Goal: Task Accomplishment & Management: Manage account settings

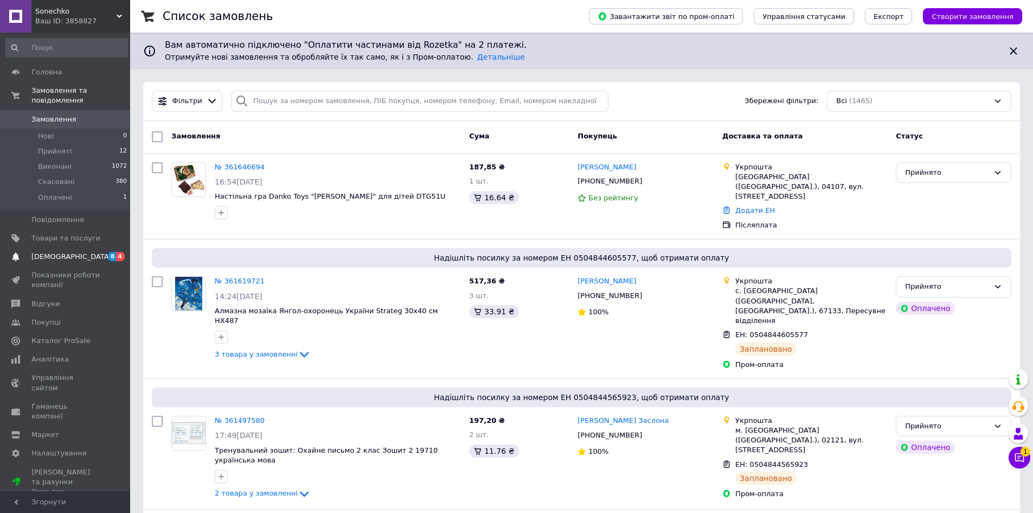
click at [67, 252] on span "[DEMOGRAPHIC_DATA]" at bounding box center [71, 257] width 80 height 10
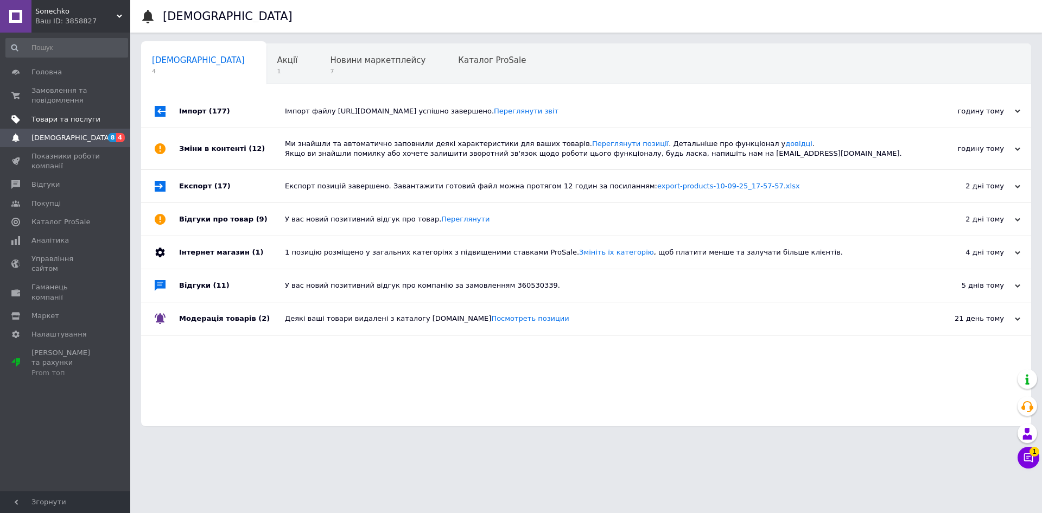
click at [56, 120] on span "Товари та послуги" at bounding box center [65, 119] width 69 height 10
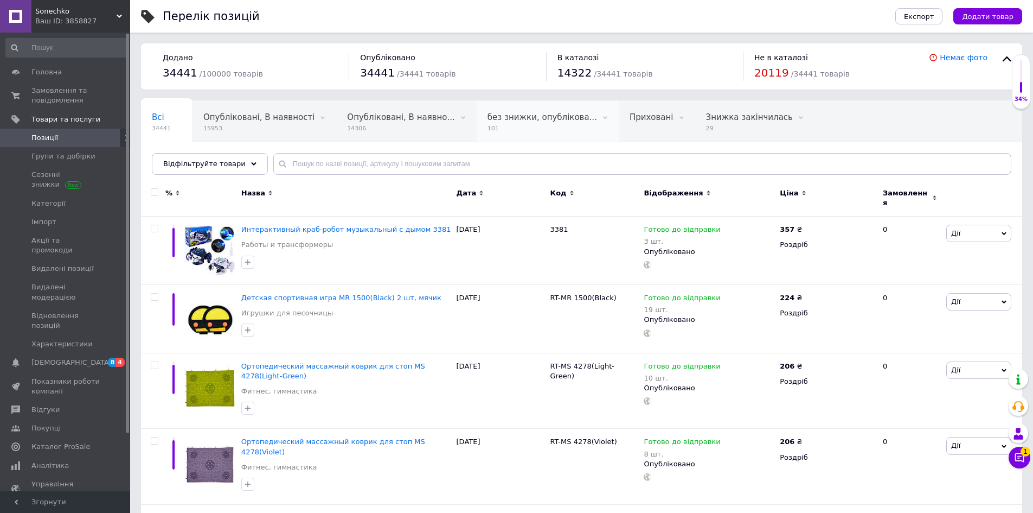
click at [502, 124] on span "101" at bounding box center [543, 128] width 110 height 8
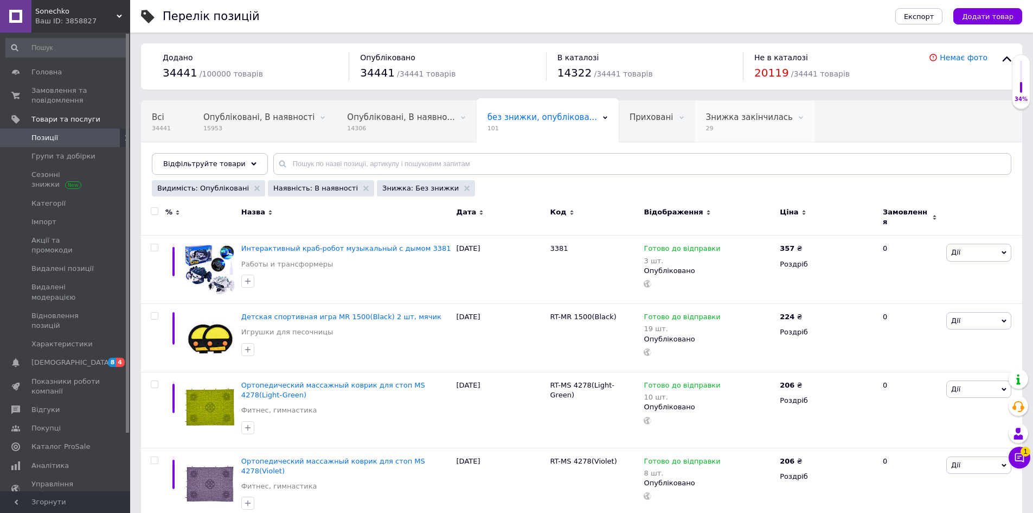
click at [722, 116] on span "Знижка закінчилась" at bounding box center [749, 117] width 87 height 10
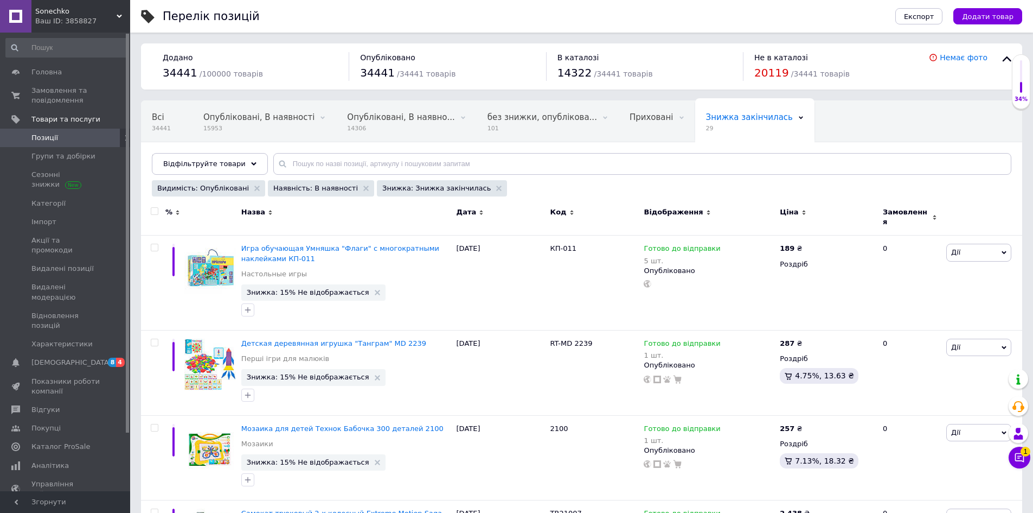
click at [154, 209] on input "checkbox" at bounding box center [154, 211] width 7 height 7
checkbox input "true"
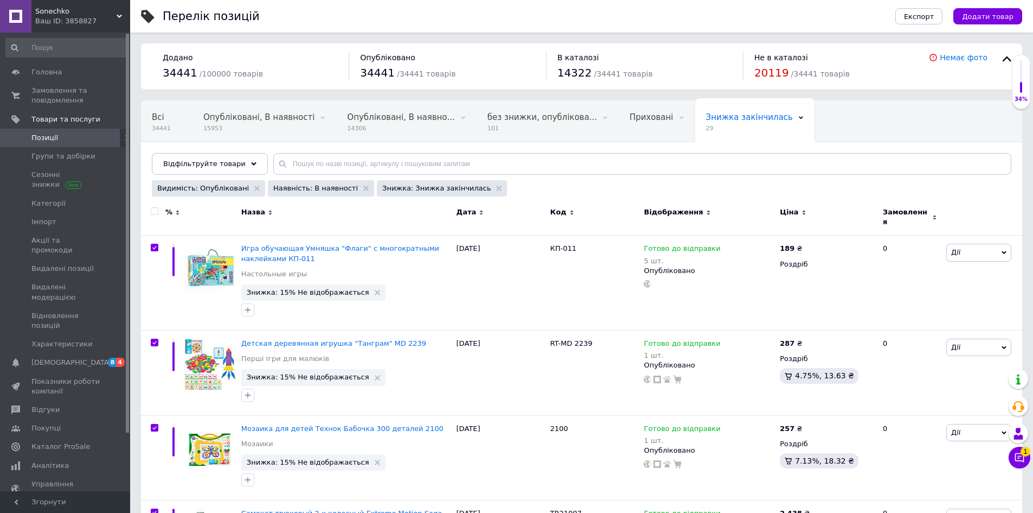
checkbox input "true"
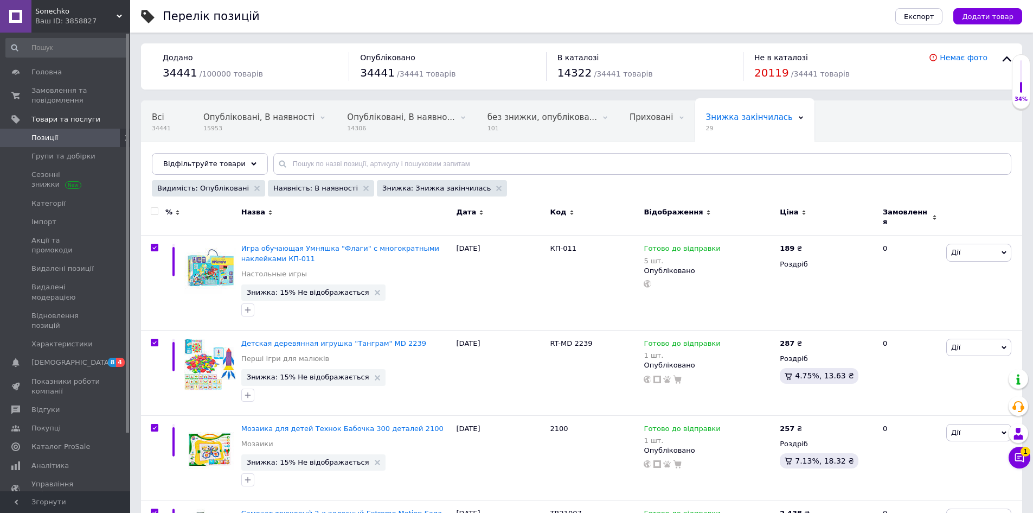
checkbox input "true"
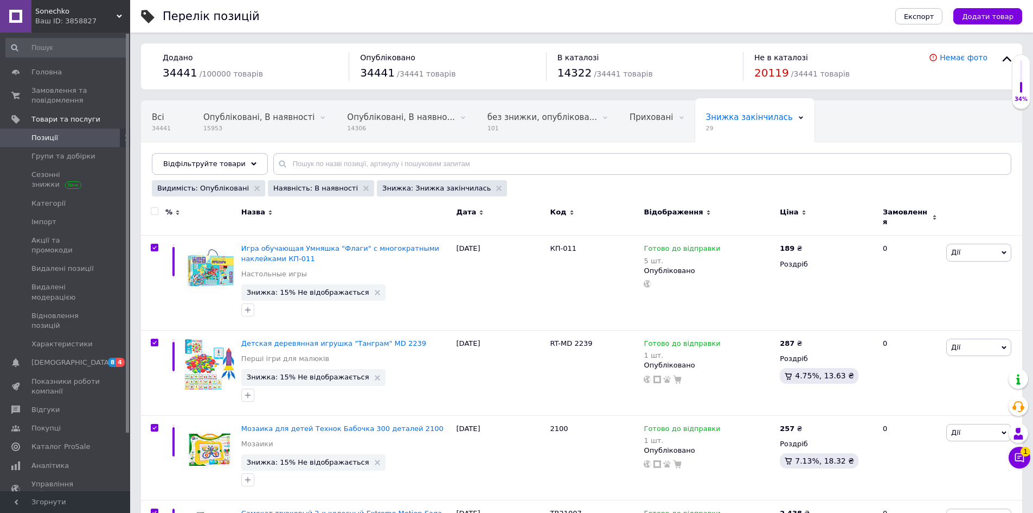
checkbox input "true"
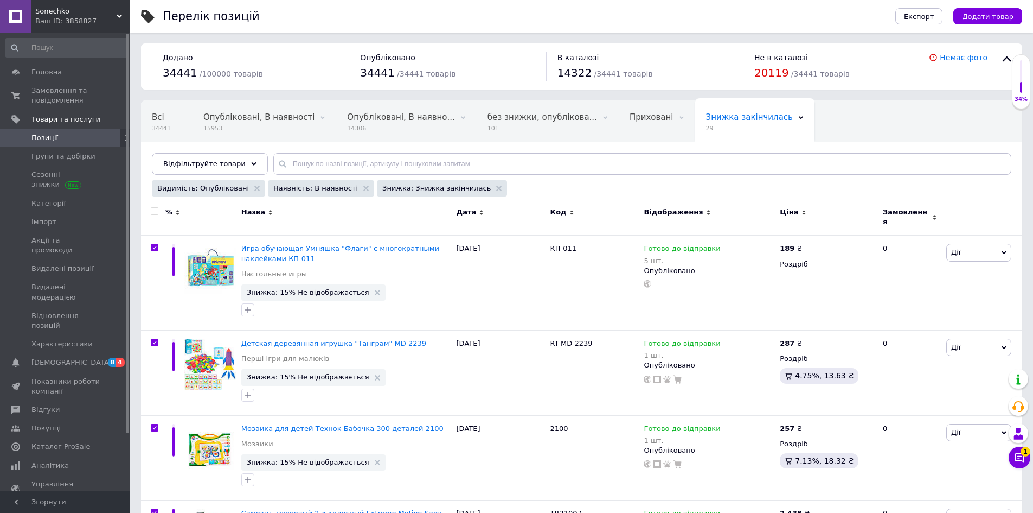
checkbox input "true"
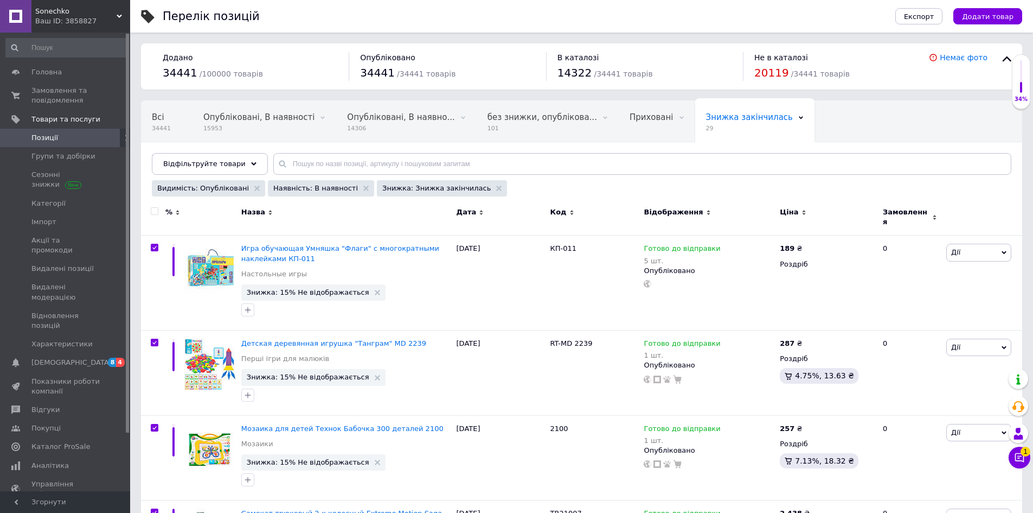
checkbox input "true"
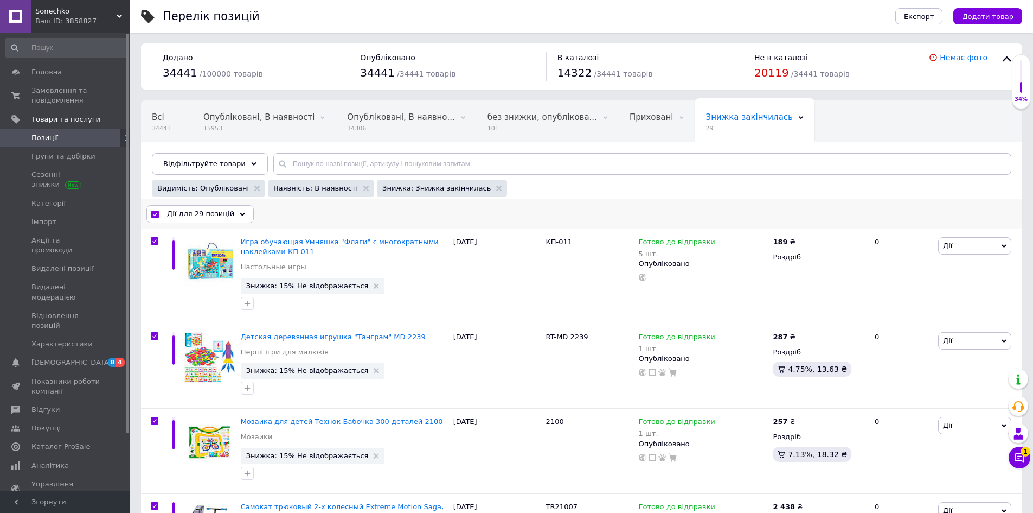
drag, startPoint x: 211, startPoint y: 211, endPoint x: 212, endPoint y: 226, distance: 15.2
click at [212, 213] on span "Дії для 29 позицій" at bounding box center [200, 214] width 67 height 10
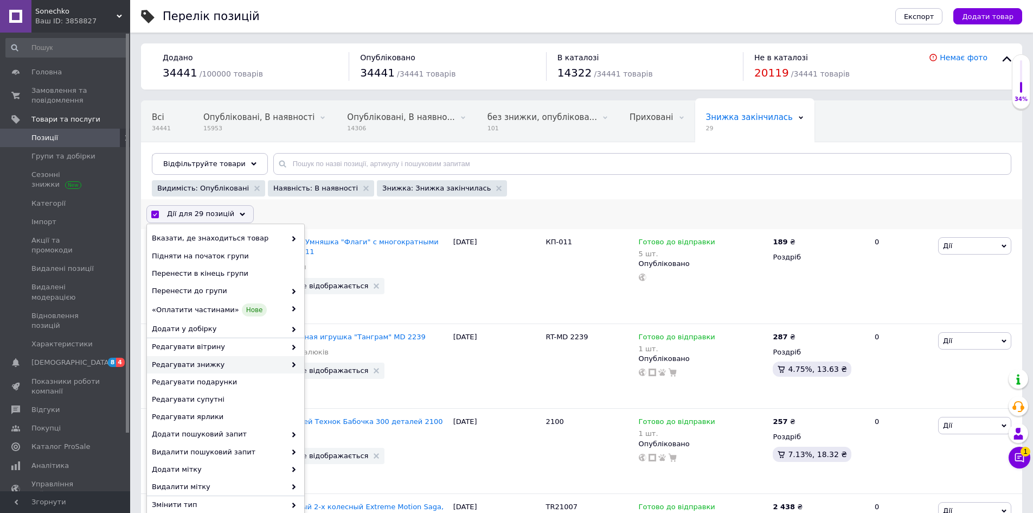
click at [205, 363] on span "Редагувати знижку" at bounding box center [219, 365] width 134 height 10
click at [282, 363] on span "Редагувати знижку" at bounding box center [219, 365] width 134 height 10
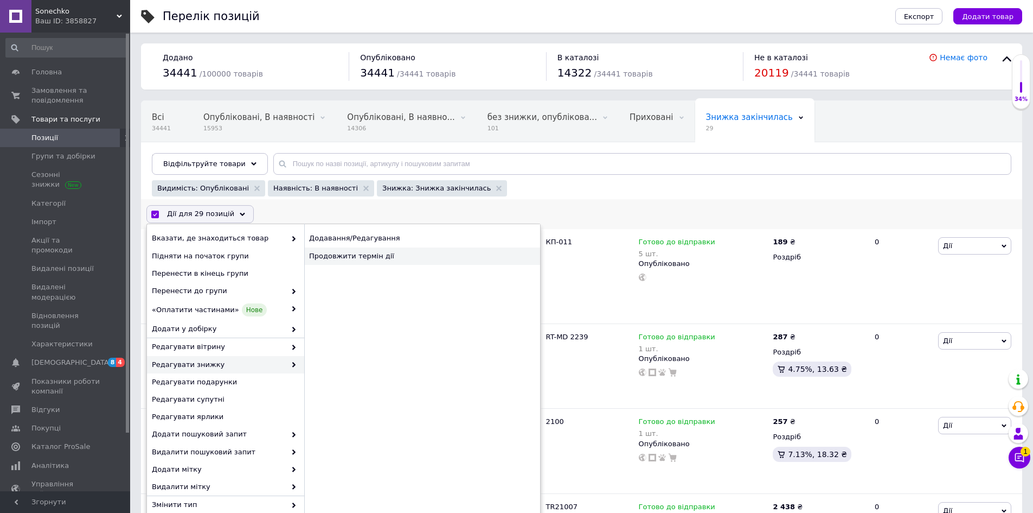
click at [379, 257] on div "Продовжити термін дії" at bounding box center [422, 255] width 236 height 17
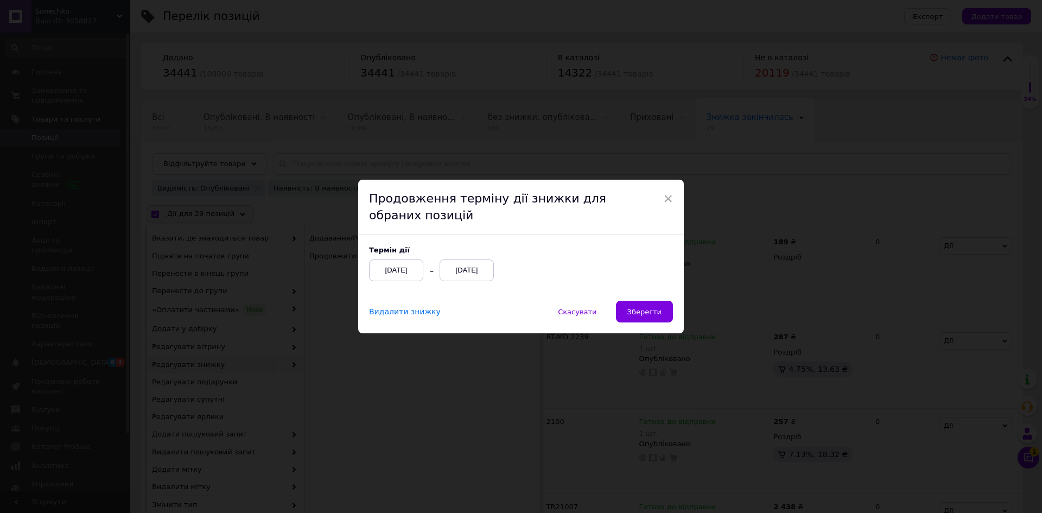
click at [452, 276] on div "[DATE]" at bounding box center [466, 270] width 54 height 22
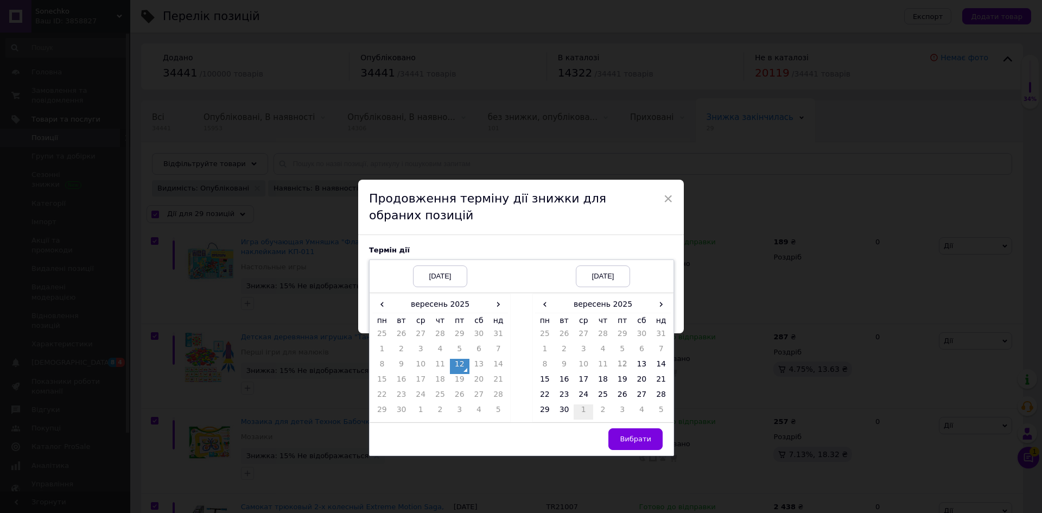
drag, startPoint x: 545, startPoint y: 377, endPoint x: 587, endPoint y: 405, distance: 51.2
click at [544, 377] on td "15" at bounding box center [545, 381] width 20 height 15
click at [639, 444] on button "Вибрати" at bounding box center [635, 439] width 54 height 22
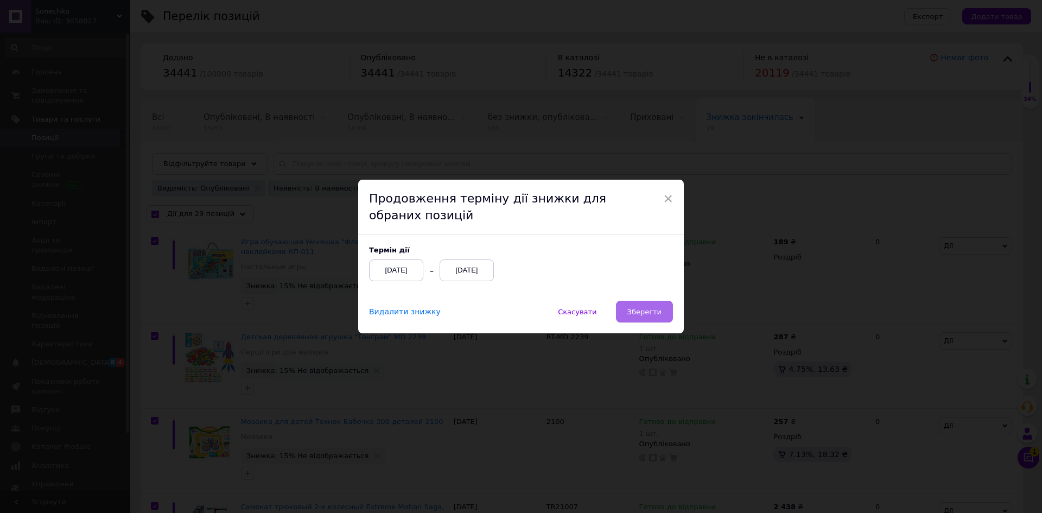
click at [645, 317] on button "Зберегти" at bounding box center [644, 312] width 57 height 22
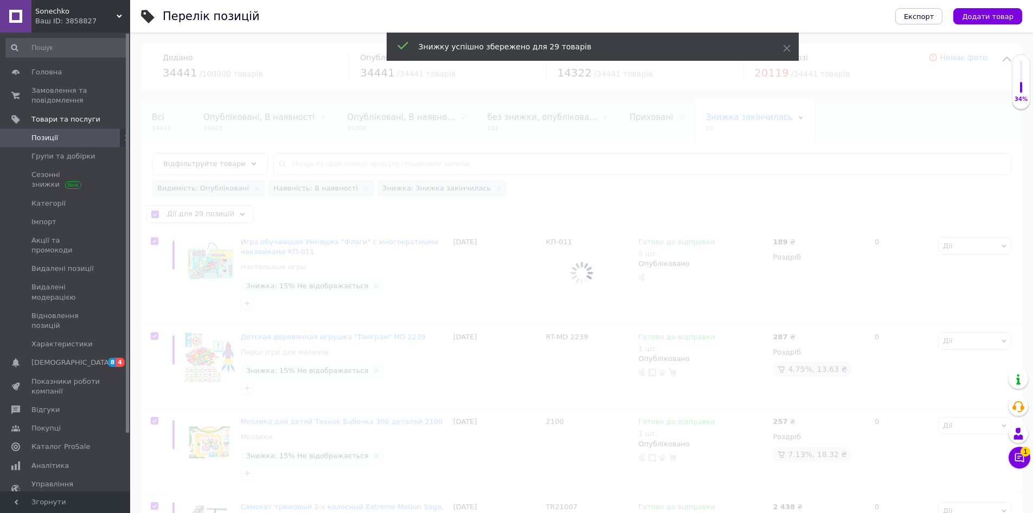
click at [509, 130] on div at bounding box center [581, 273] width 903 height 480
checkbox input "false"
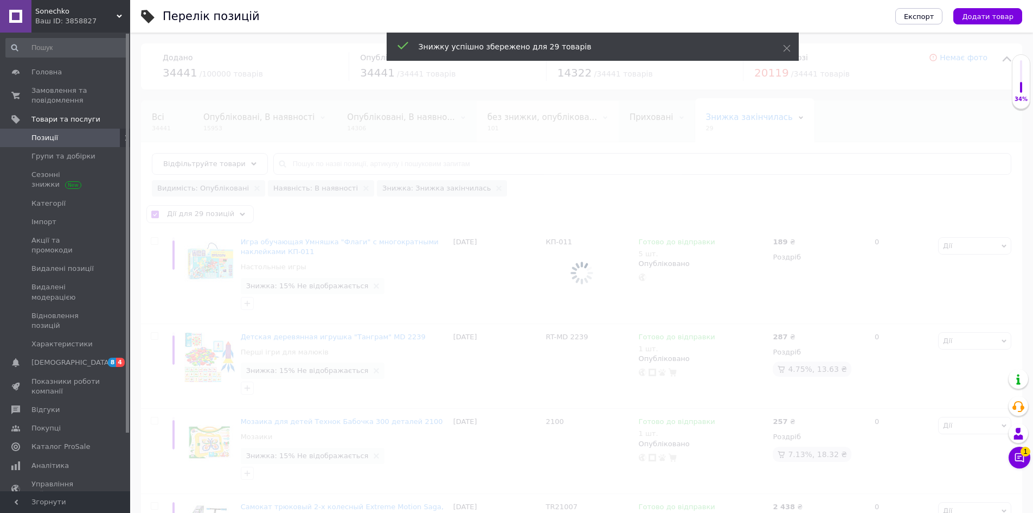
checkbox input "false"
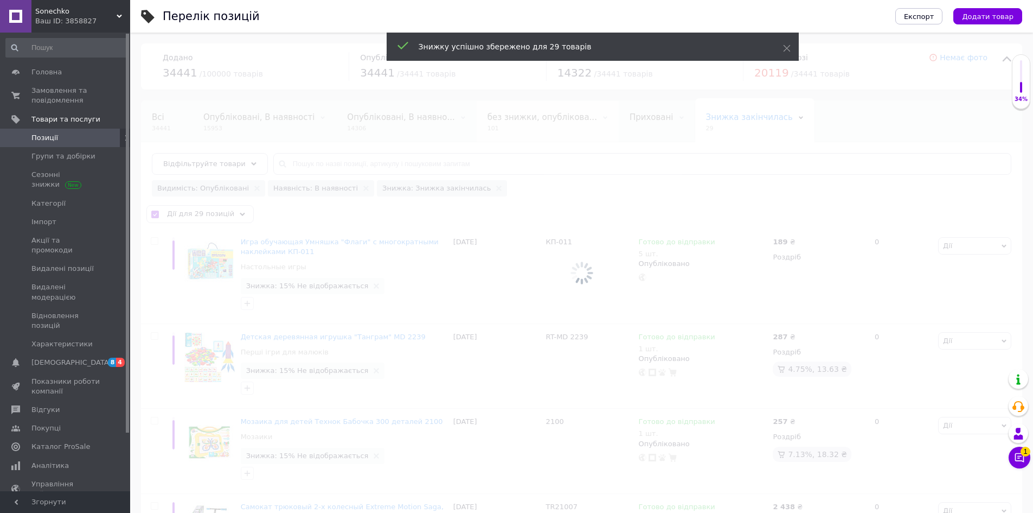
checkbox input "false"
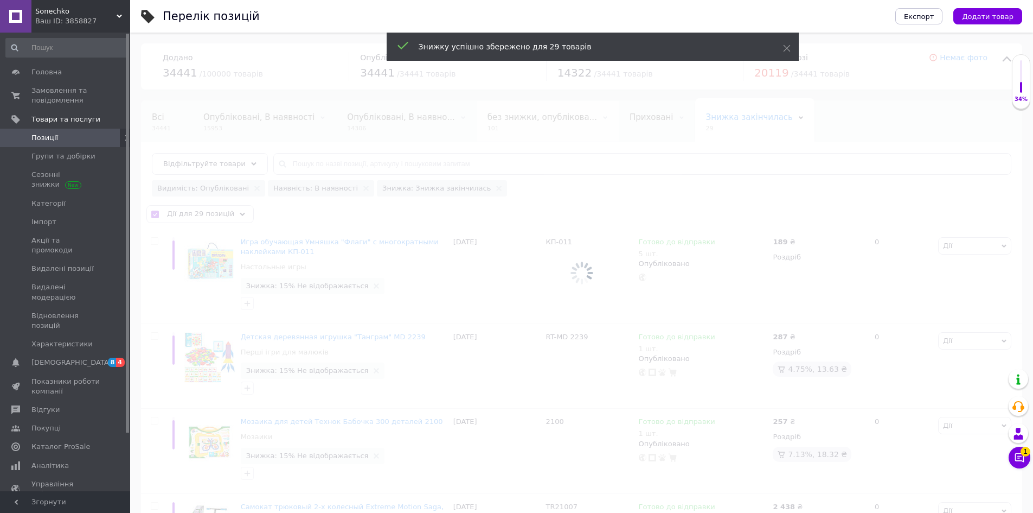
checkbox input "false"
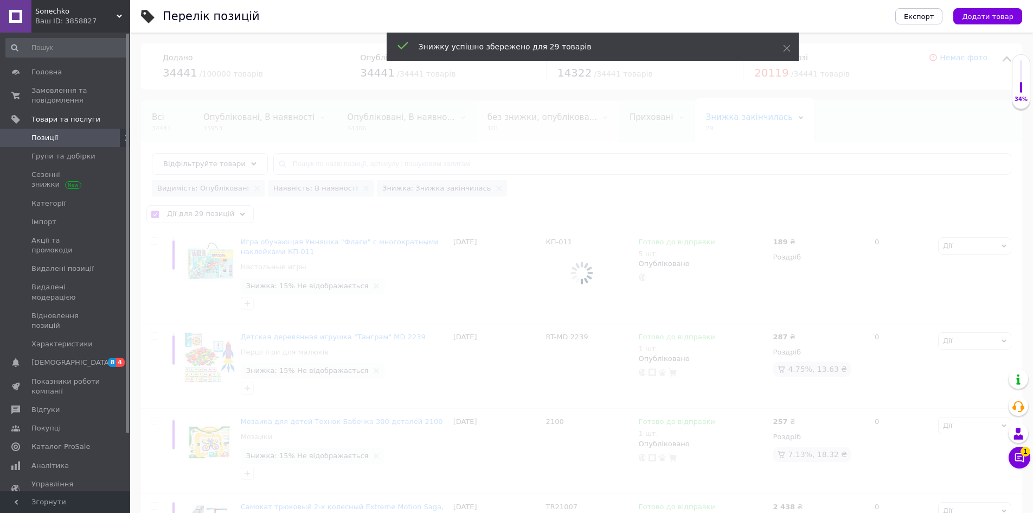
checkbox input "false"
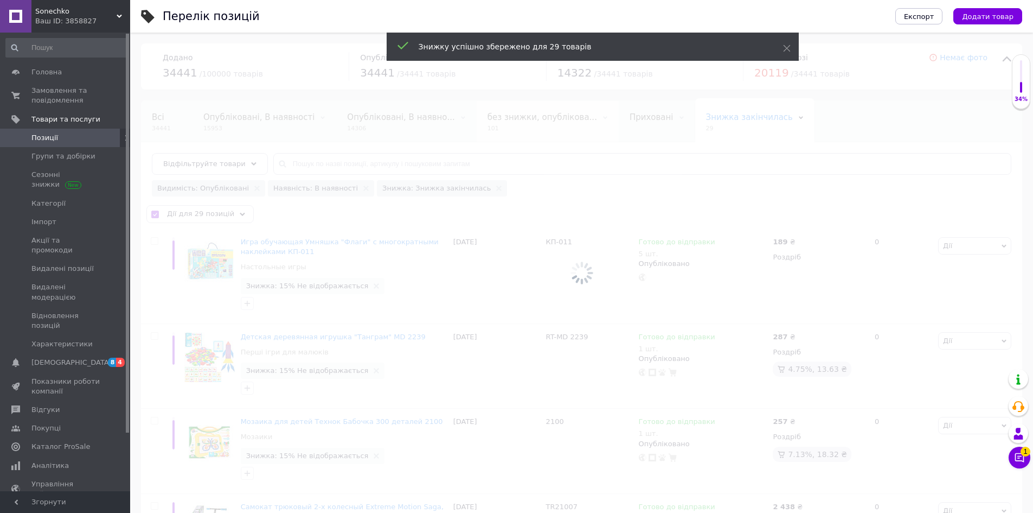
checkbox input "false"
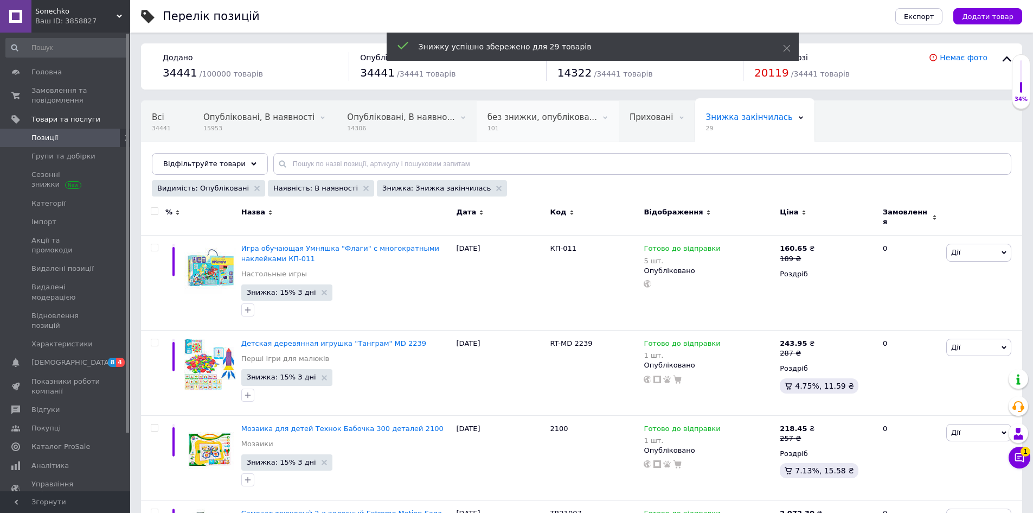
click at [493, 118] on span "без знижки, опублікова..." at bounding box center [543, 117] width 110 height 10
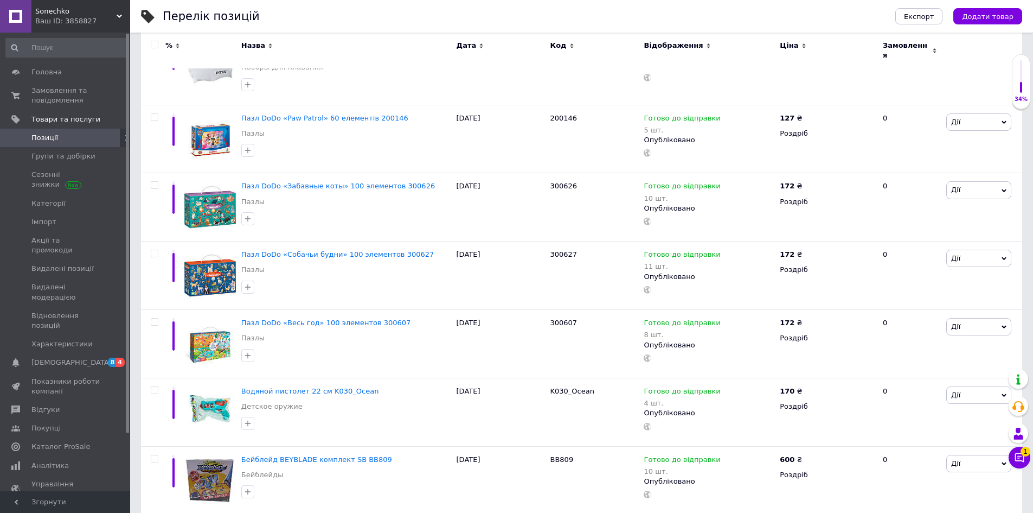
scroll to position [6827, 0]
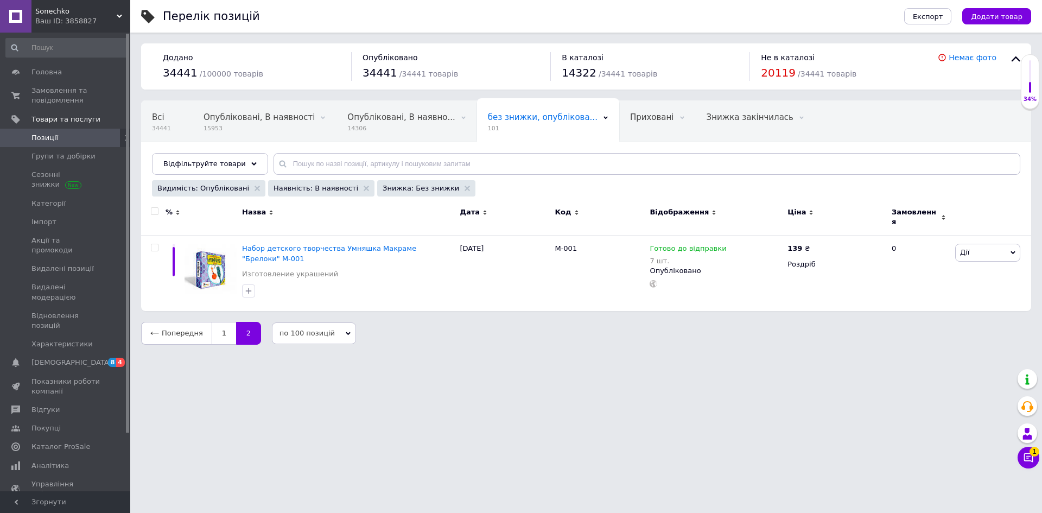
click at [152, 210] on input "checkbox" at bounding box center [154, 211] width 7 height 7
checkbox input "true"
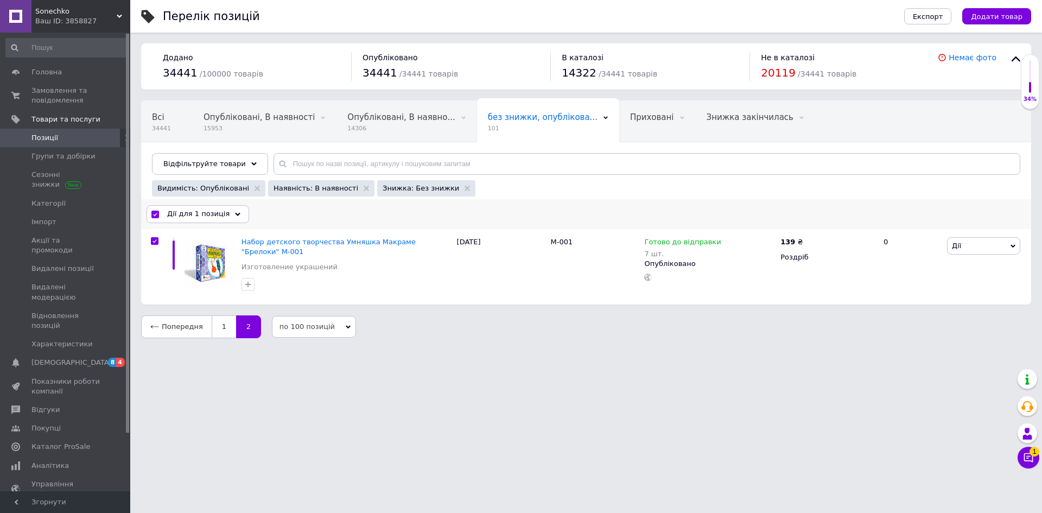
click at [202, 212] on span "Дії для 1 позиція" at bounding box center [198, 214] width 62 height 10
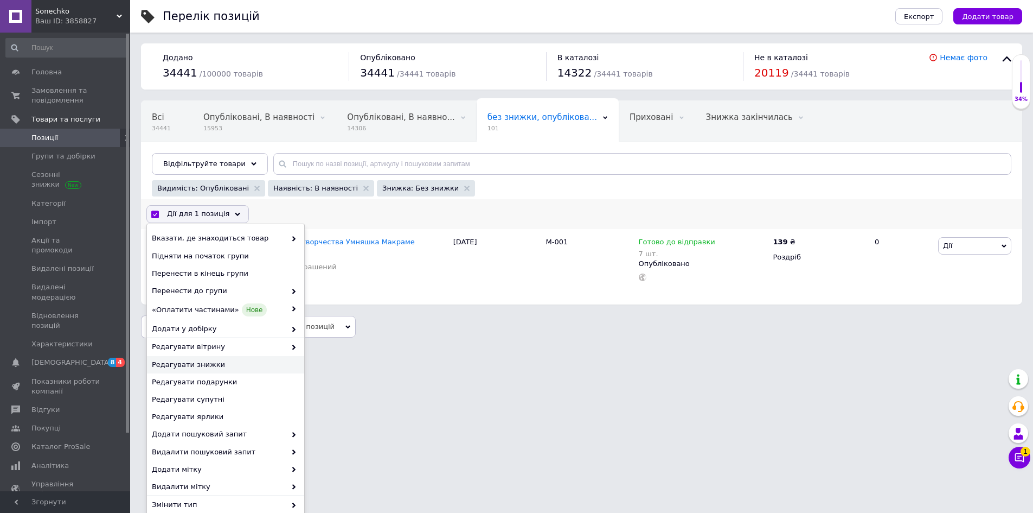
click at [214, 364] on span "Редагувати знижки" at bounding box center [224, 365] width 145 height 10
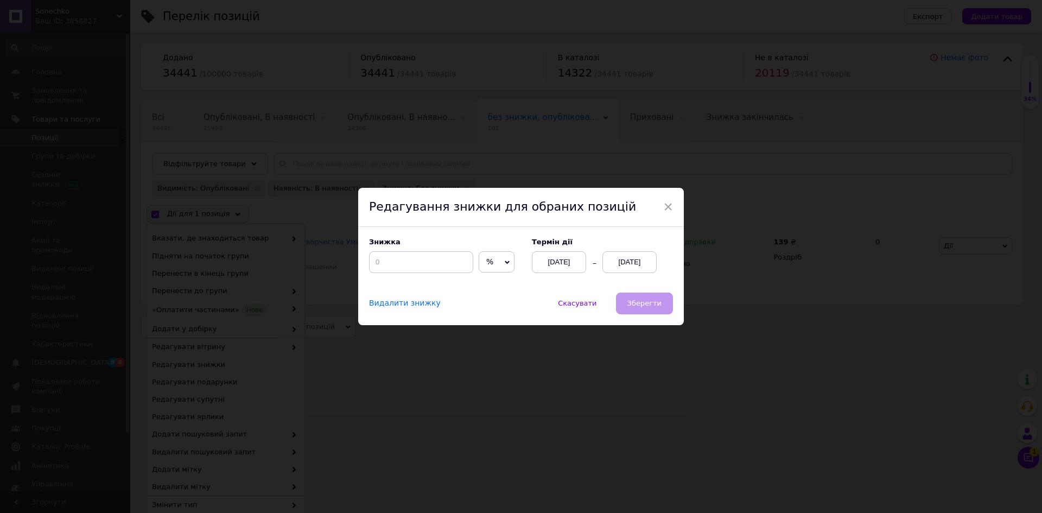
click at [653, 254] on div "[DATE]" at bounding box center [629, 262] width 54 height 22
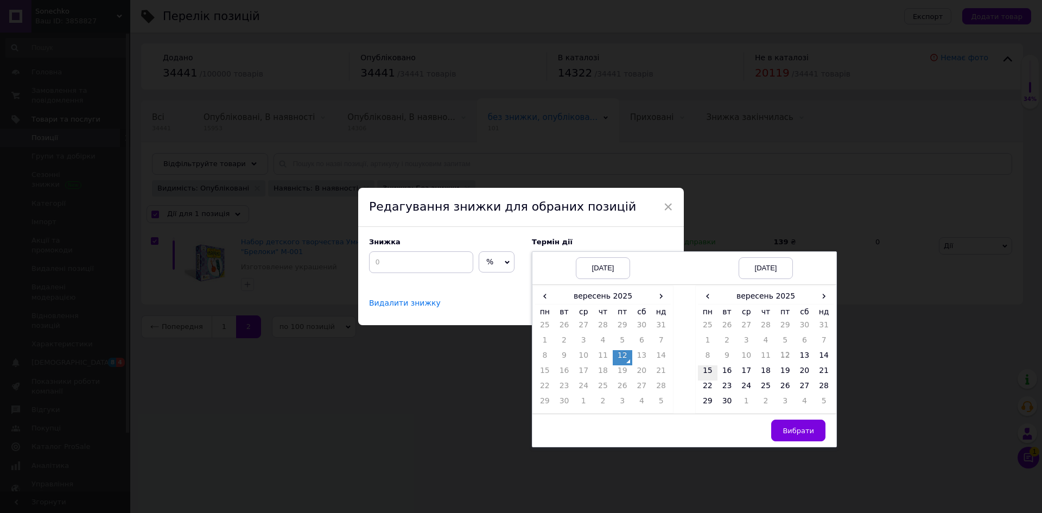
click at [709, 373] on td "15" at bounding box center [708, 372] width 20 height 15
click at [787, 441] on td "Вибрати" at bounding box center [765, 430] width 141 height 33
drag, startPoint x: 792, startPoint y: 438, endPoint x: 792, endPoint y: 432, distance: 6.0
click at [792, 437] on button "Вибрати" at bounding box center [798, 430] width 54 height 22
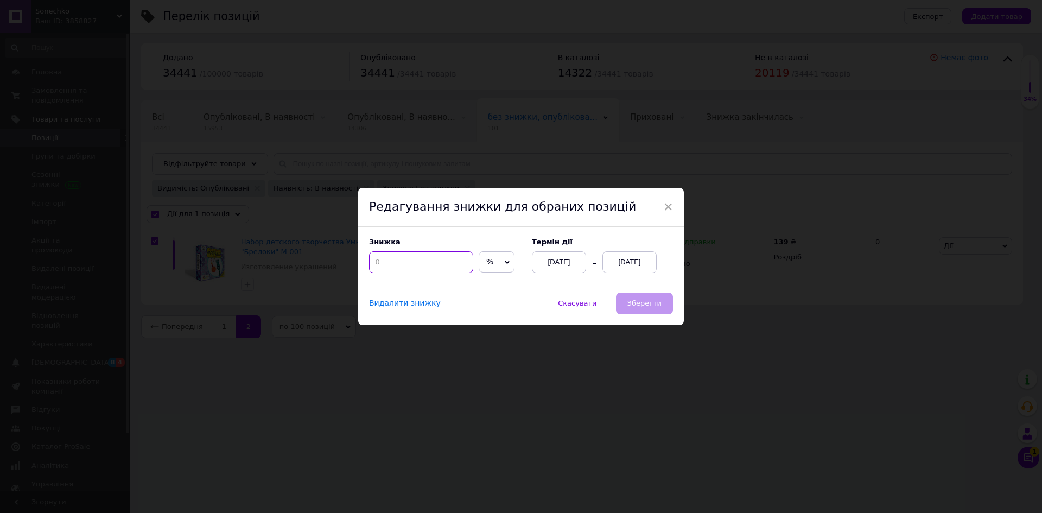
click at [400, 267] on input at bounding box center [421, 262] width 104 height 22
type input "15"
click at [643, 304] on span "Зберегти" at bounding box center [644, 303] width 34 height 8
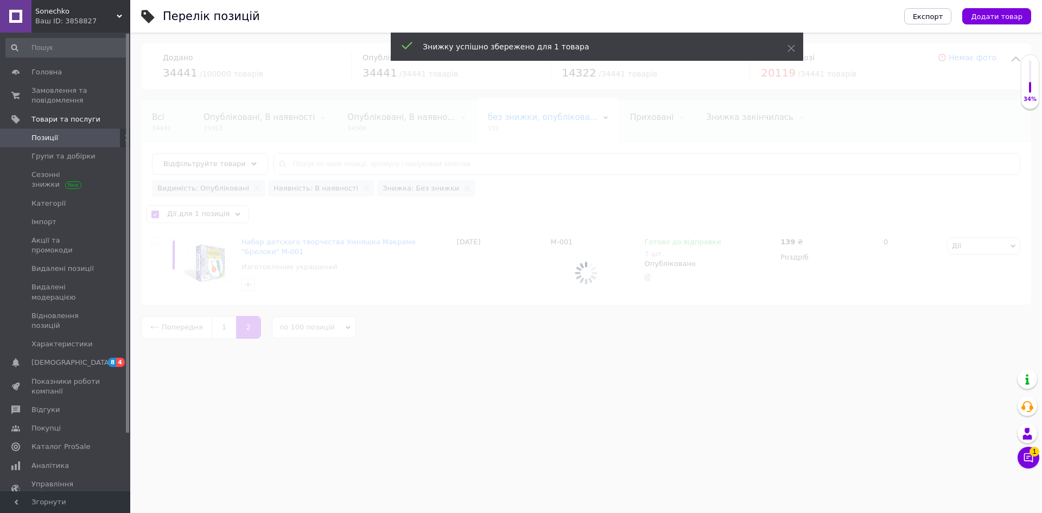
checkbox input "false"
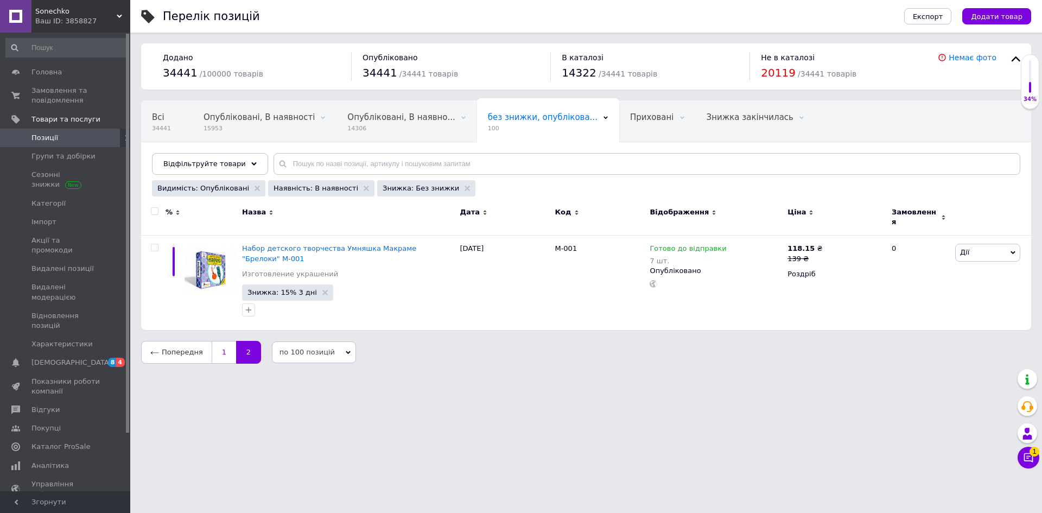
click at [224, 341] on link "1" at bounding box center [224, 352] width 24 height 23
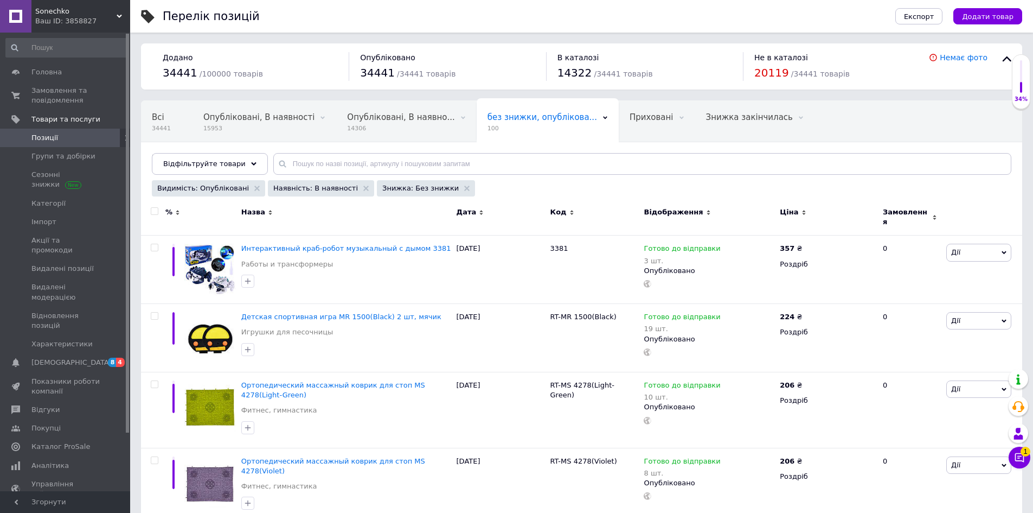
click at [154, 212] on input "checkbox" at bounding box center [154, 211] width 7 height 7
checkbox input "true"
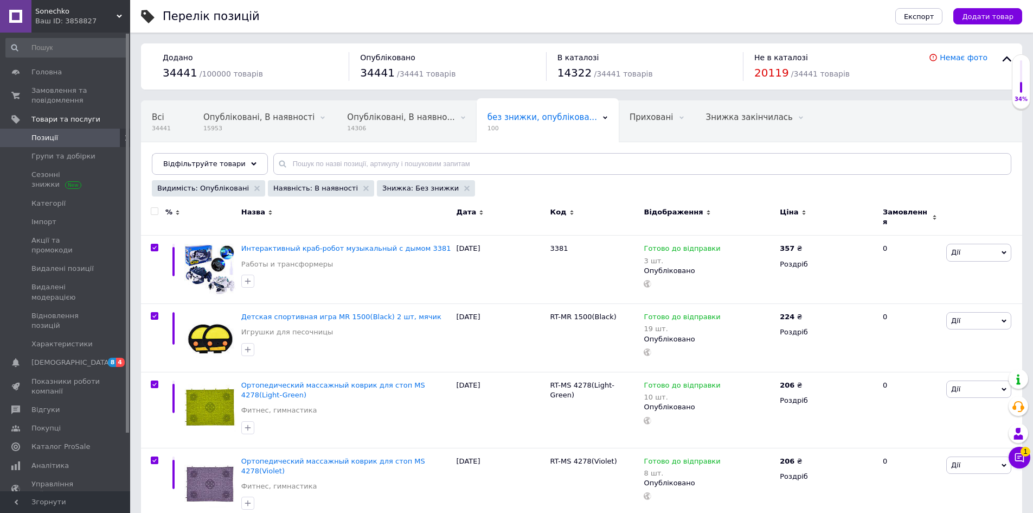
checkbox input "true"
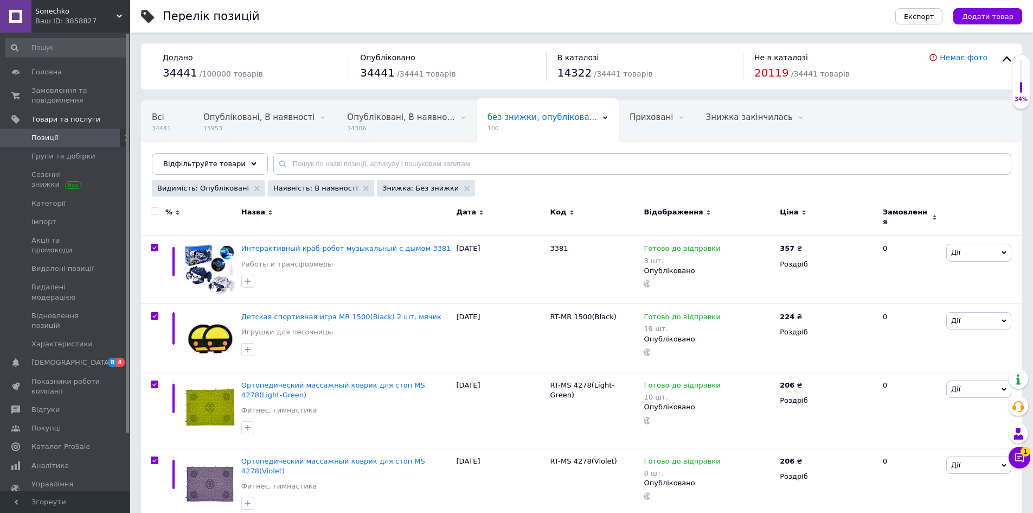
checkbox input "true"
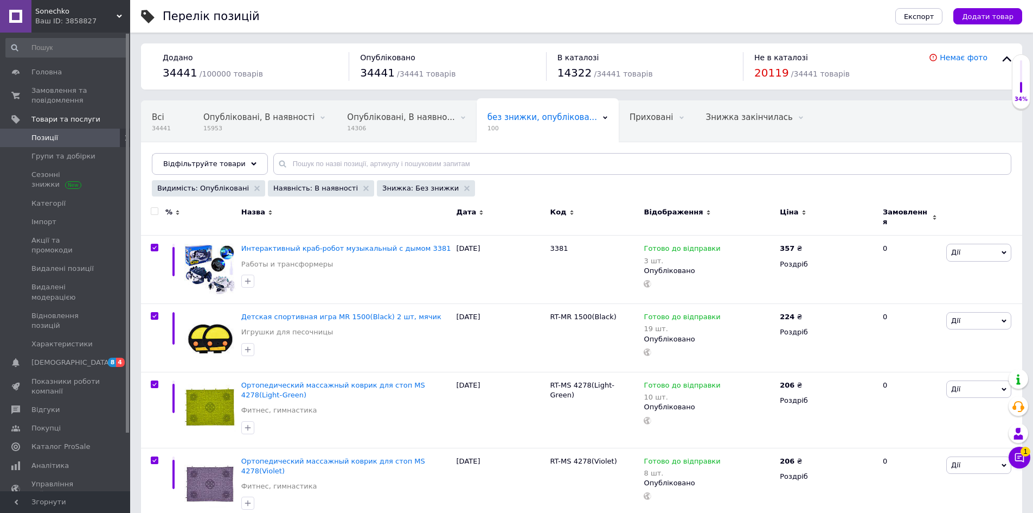
checkbox input "true"
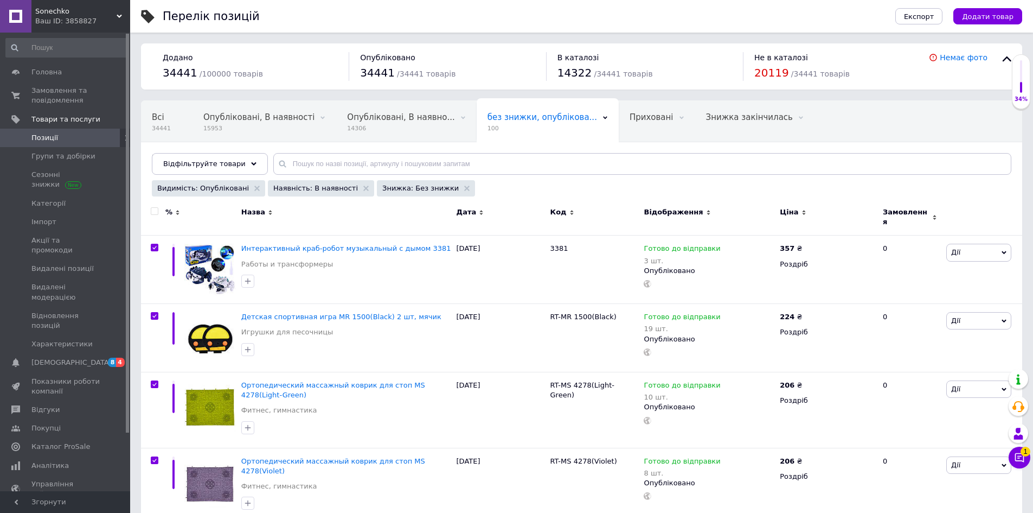
checkbox input "true"
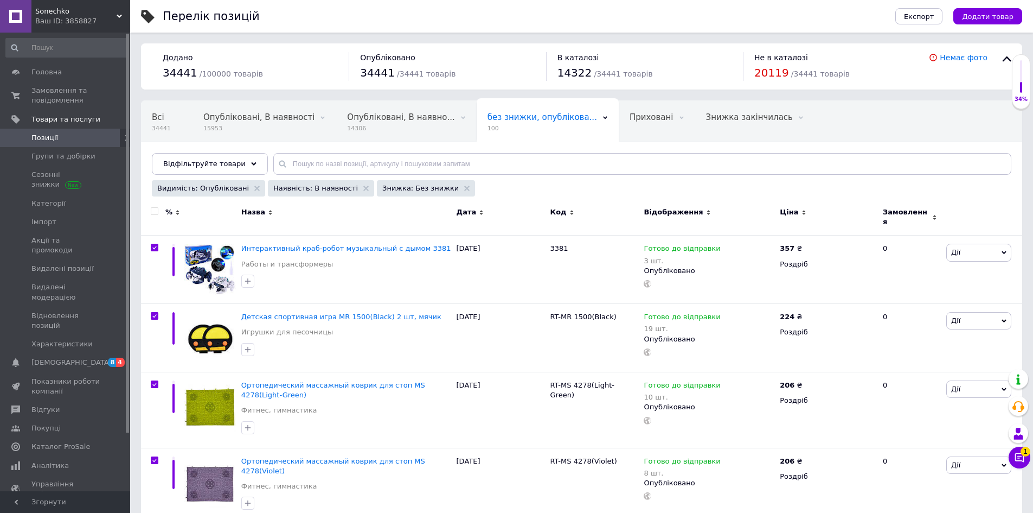
checkbox input "true"
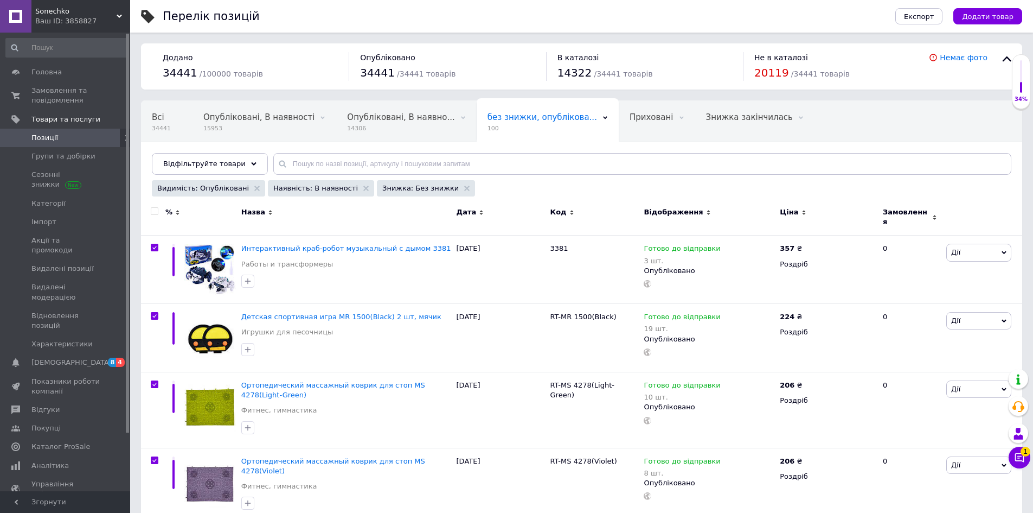
checkbox input "true"
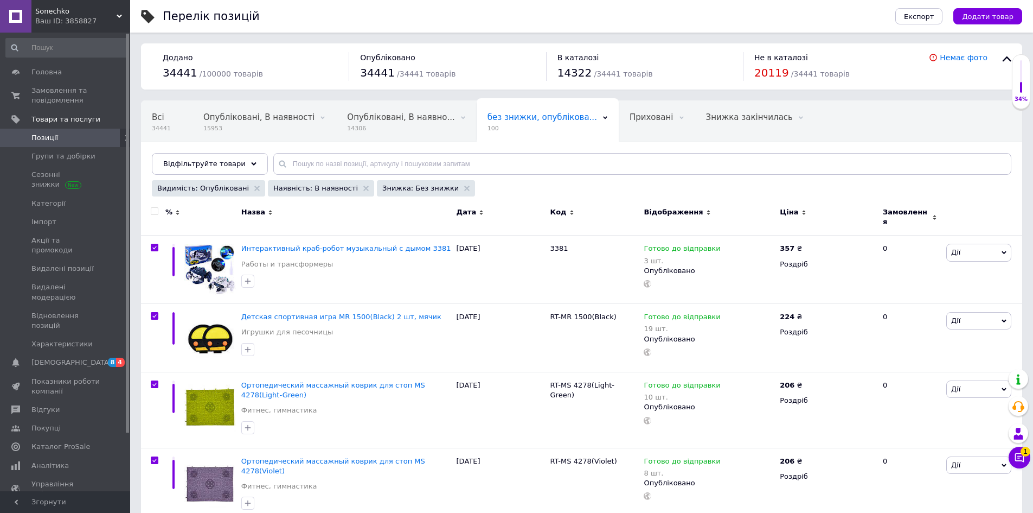
checkbox input "true"
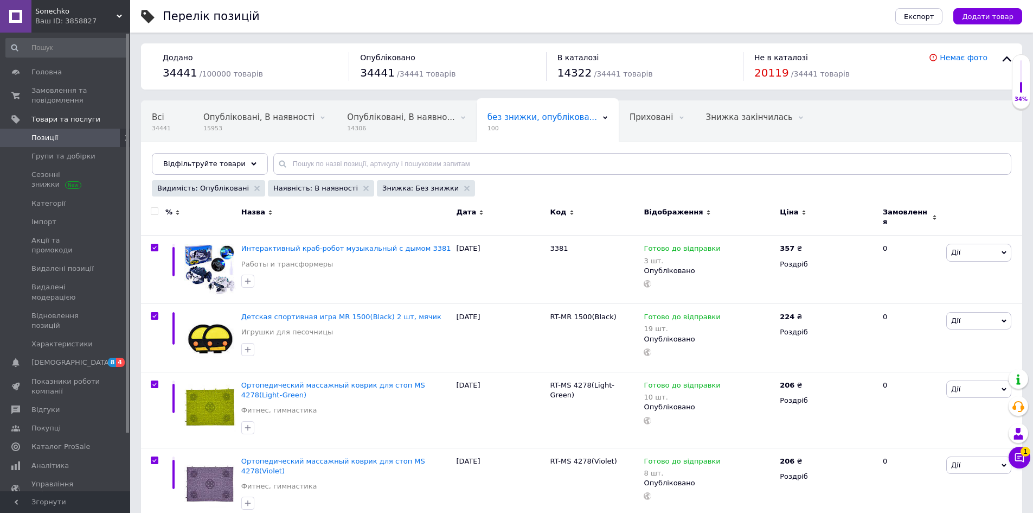
checkbox input "true"
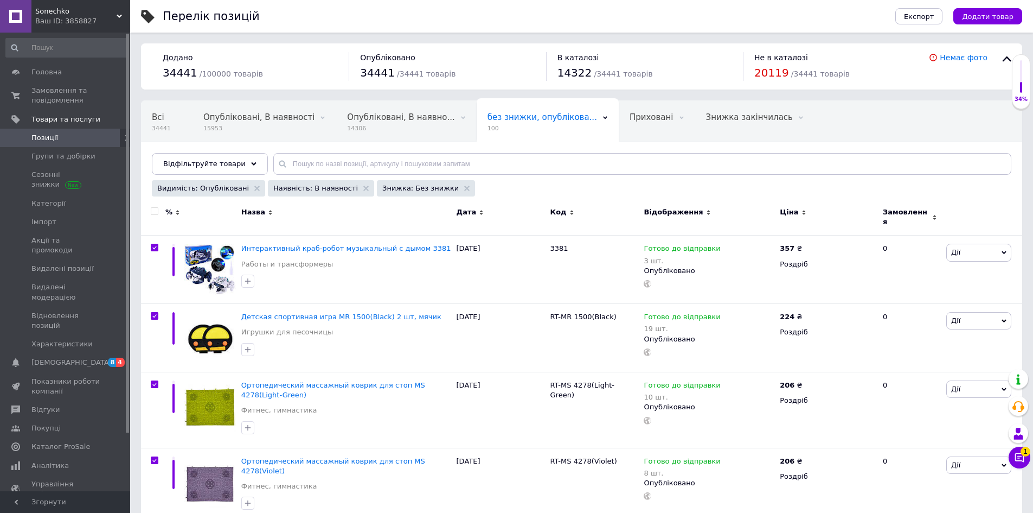
checkbox input "true"
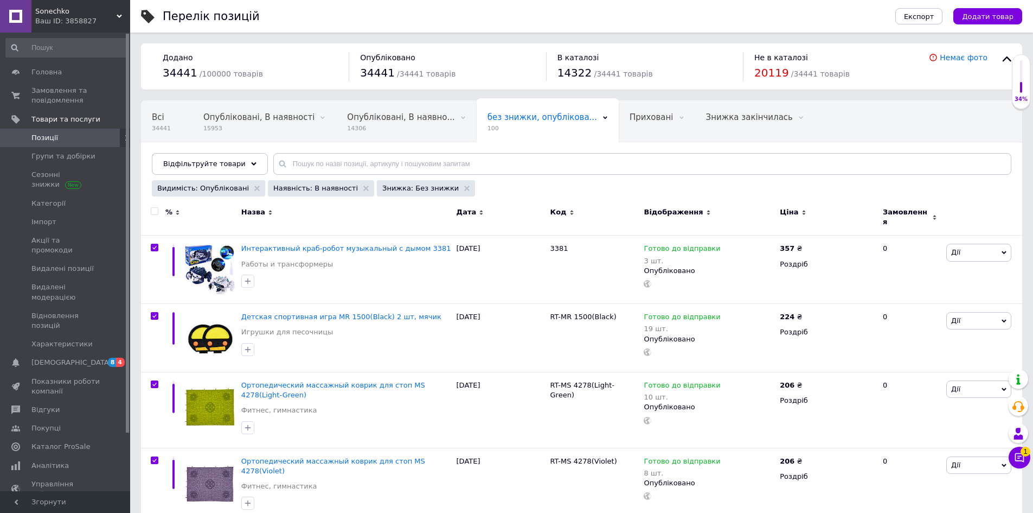
checkbox input "true"
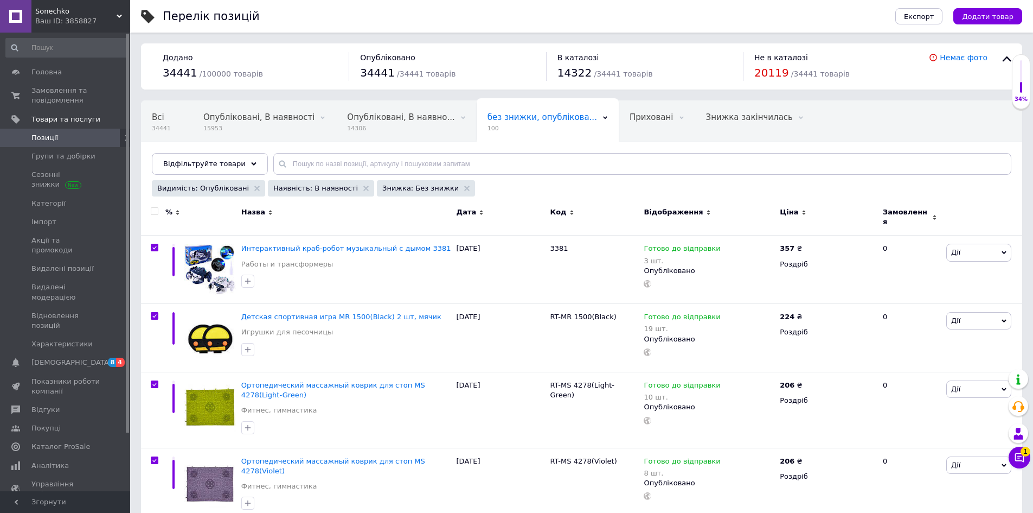
checkbox input "true"
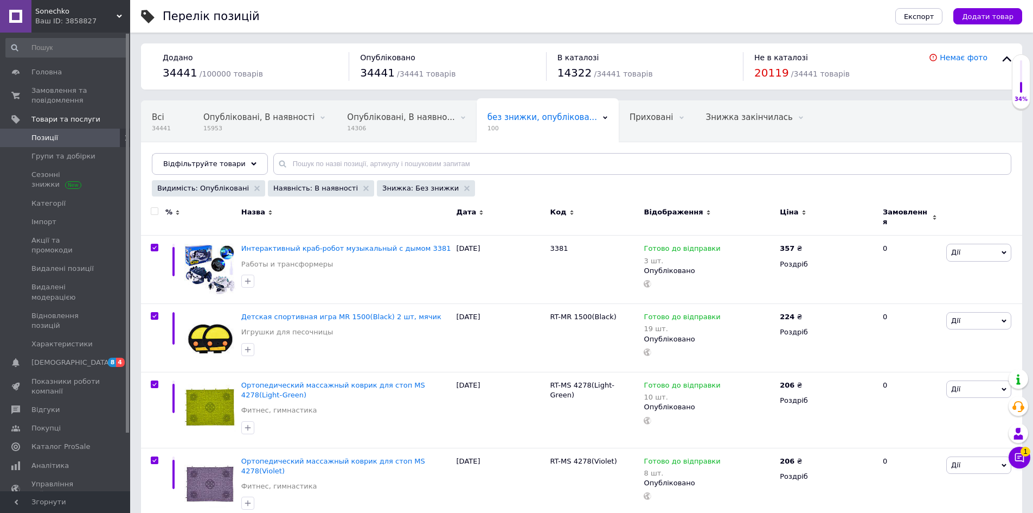
checkbox input "true"
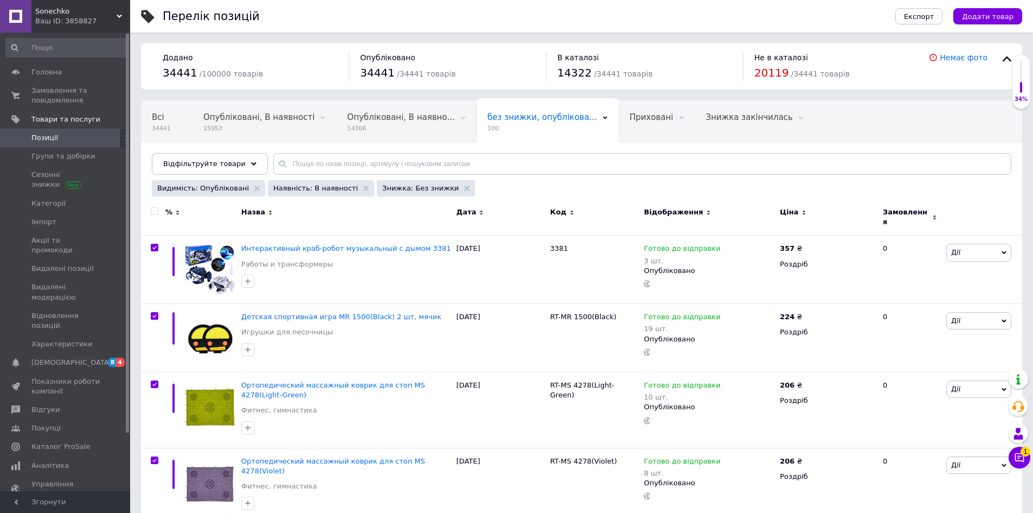
checkbox input "true"
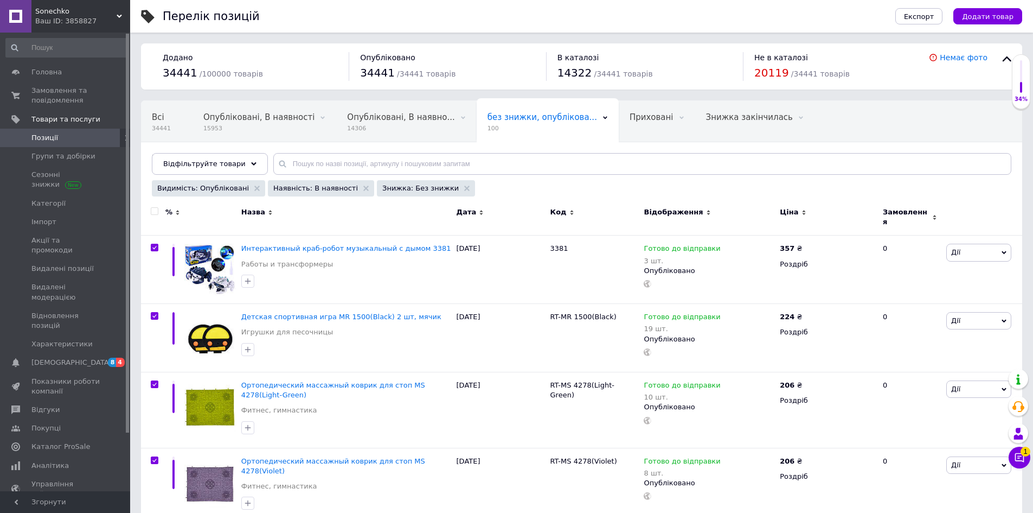
checkbox input "true"
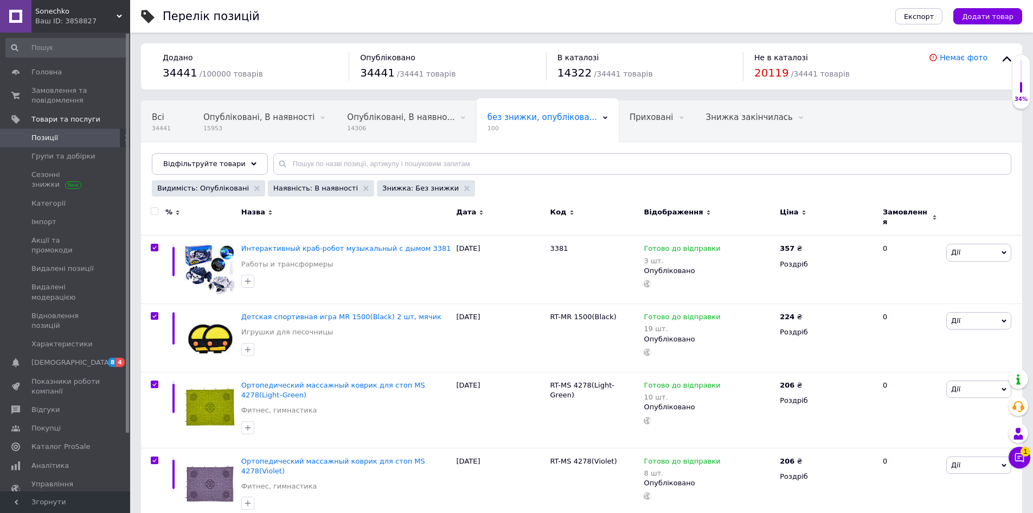
checkbox input "true"
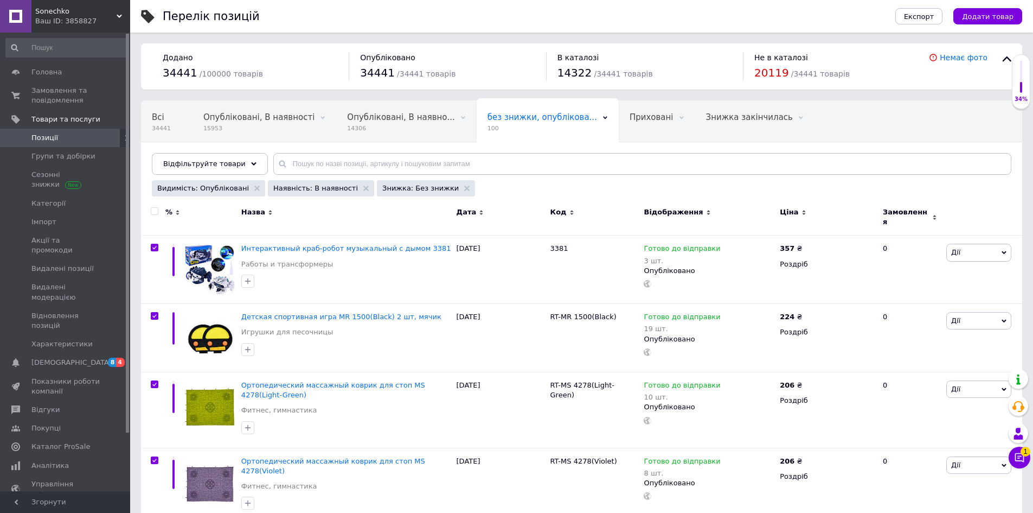
checkbox input "true"
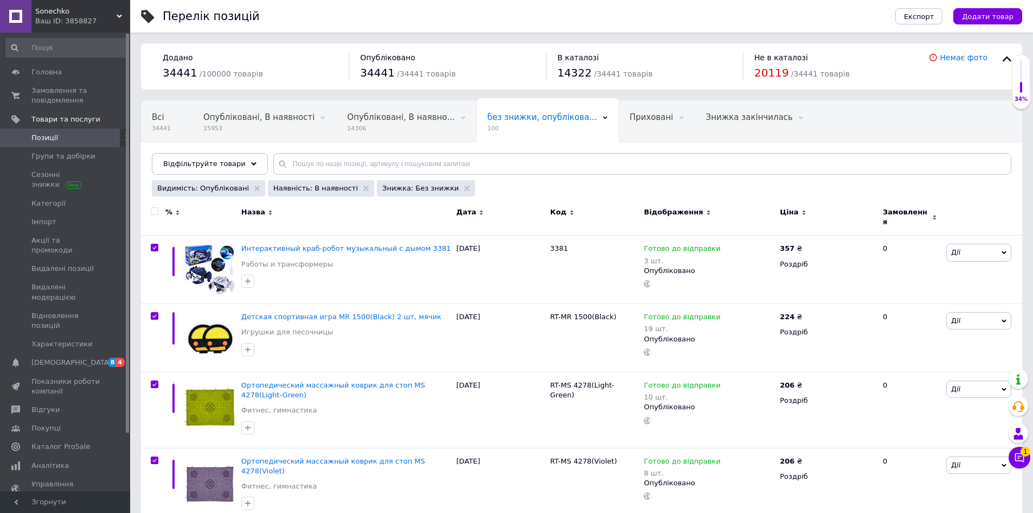
checkbox input "true"
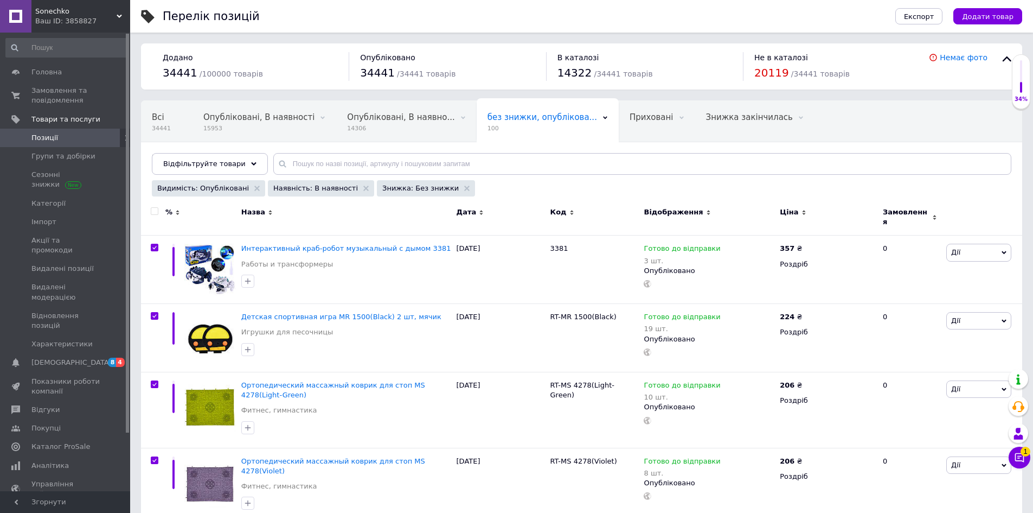
checkbox input "true"
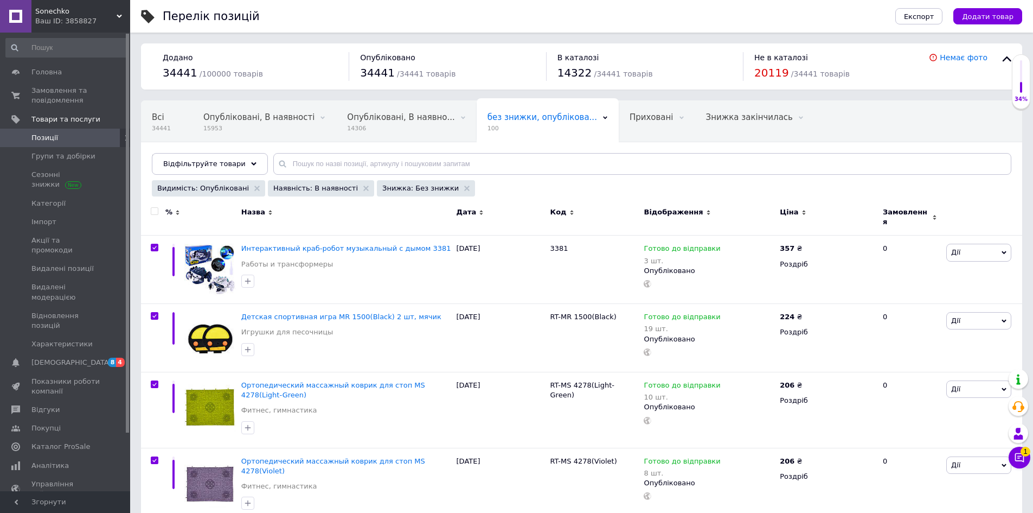
checkbox input "true"
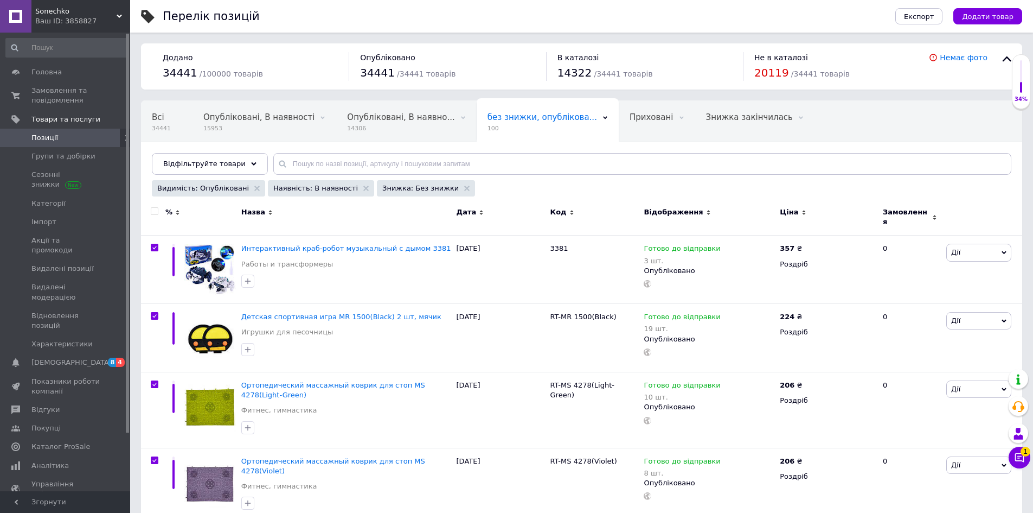
checkbox input "true"
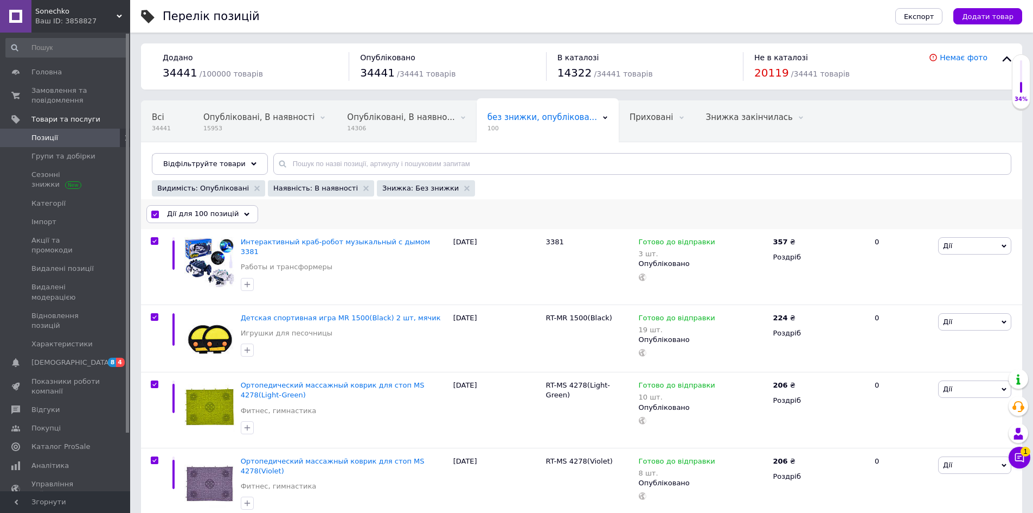
click at [198, 211] on span "Дії для 100 позицій" at bounding box center [203, 214] width 72 height 10
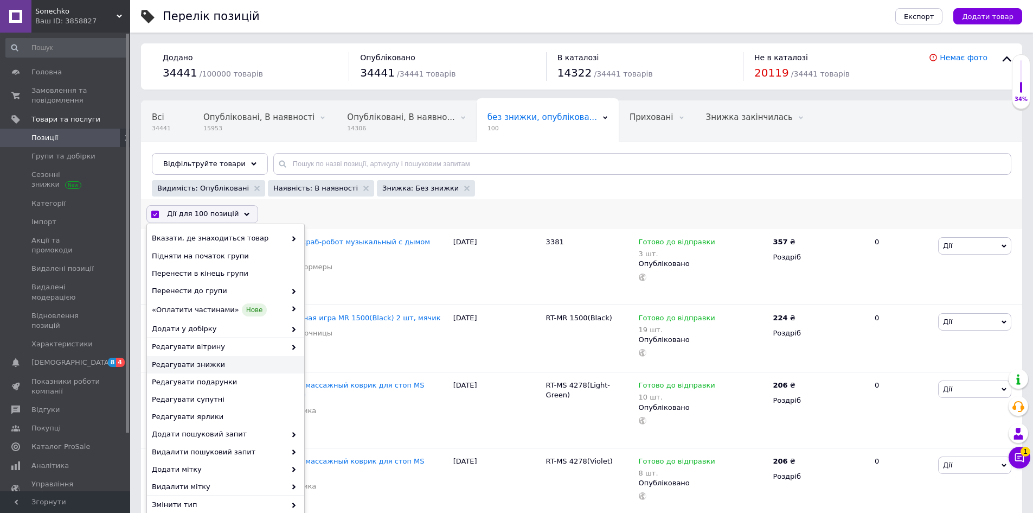
click at [190, 368] on span "Редагувати знижки" at bounding box center [224, 365] width 145 height 10
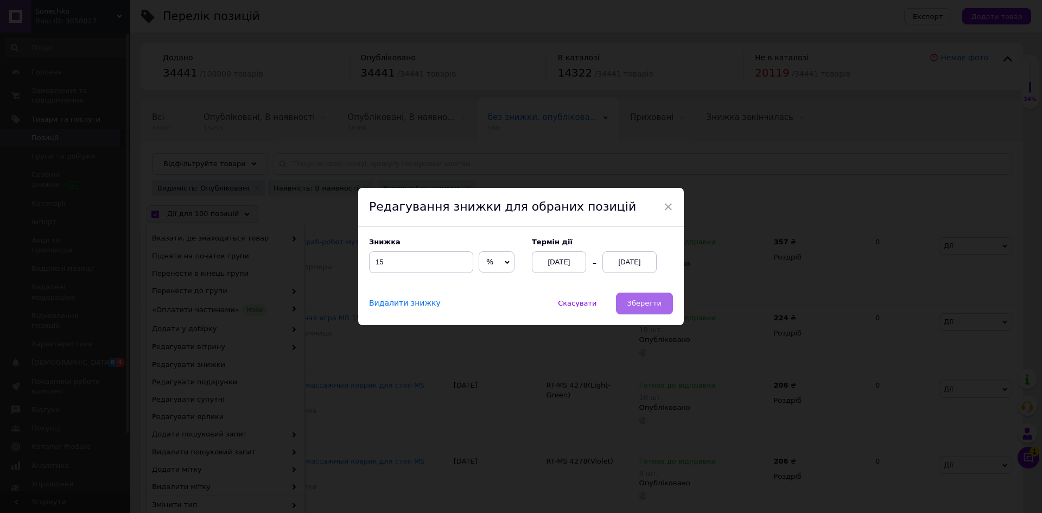
click at [645, 305] on span "Зберегти" at bounding box center [644, 303] width 34 height 8
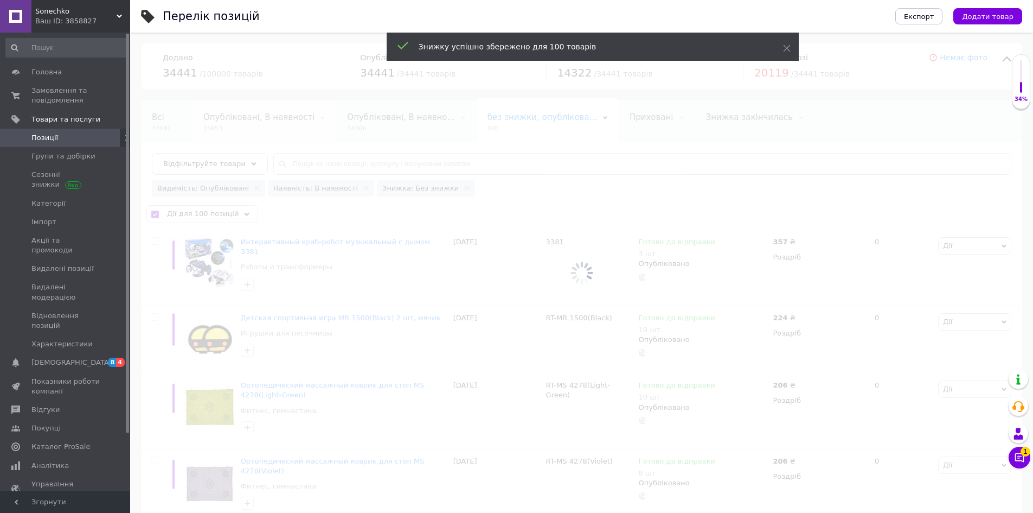
checkbox input "false"
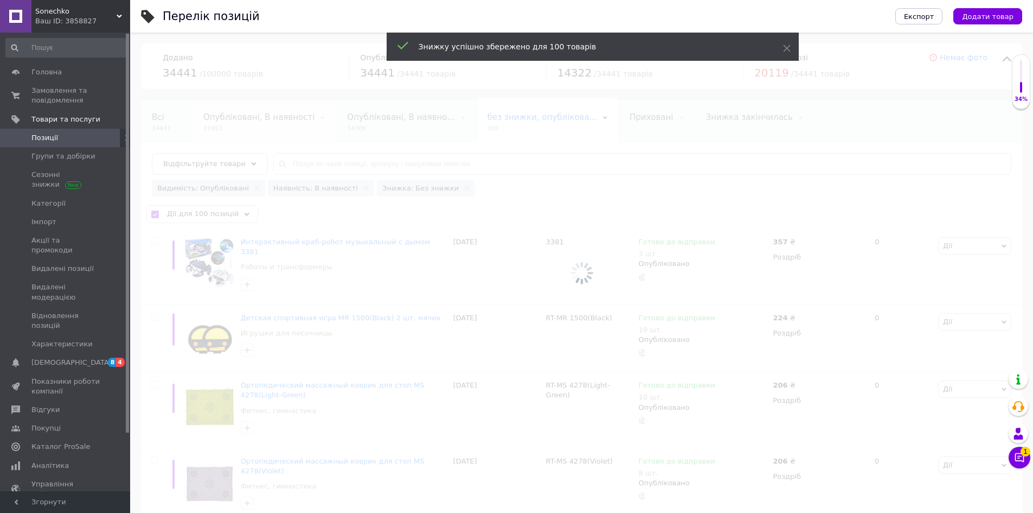
checkbox input "false"
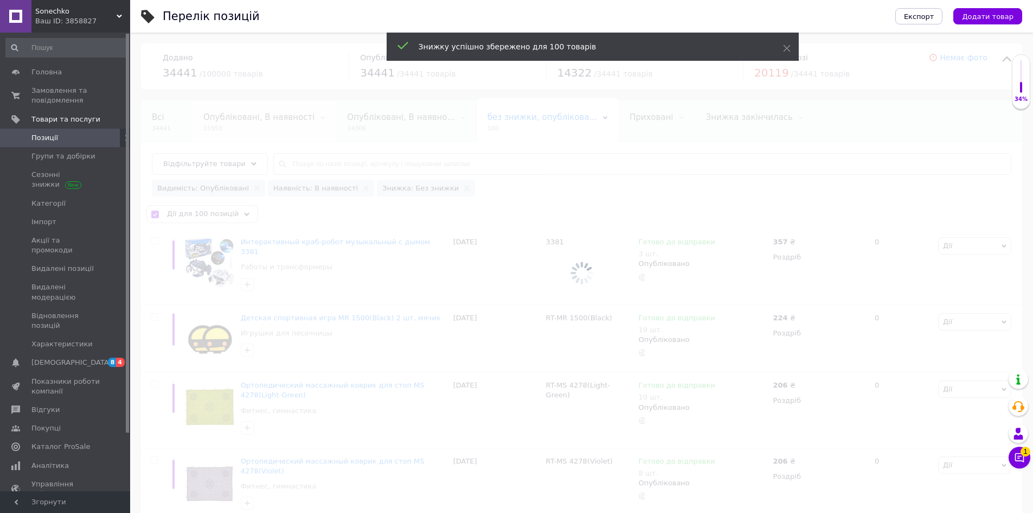
checkbox input "false"
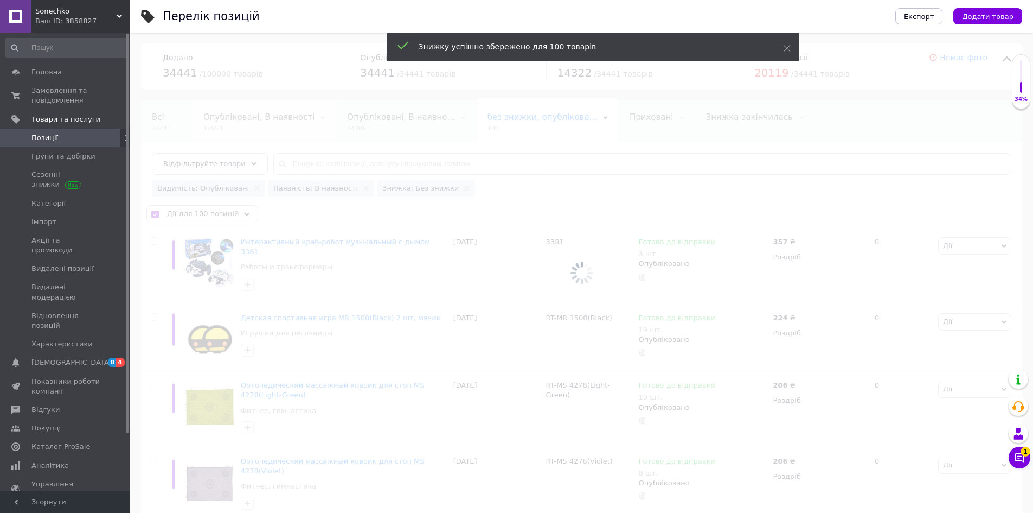
checkbox input "false"
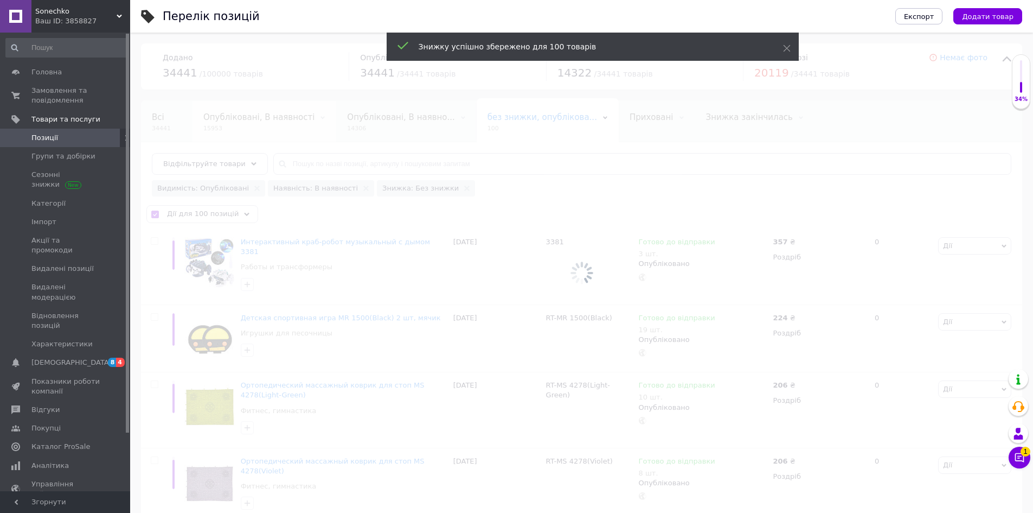
checkbox input "false"
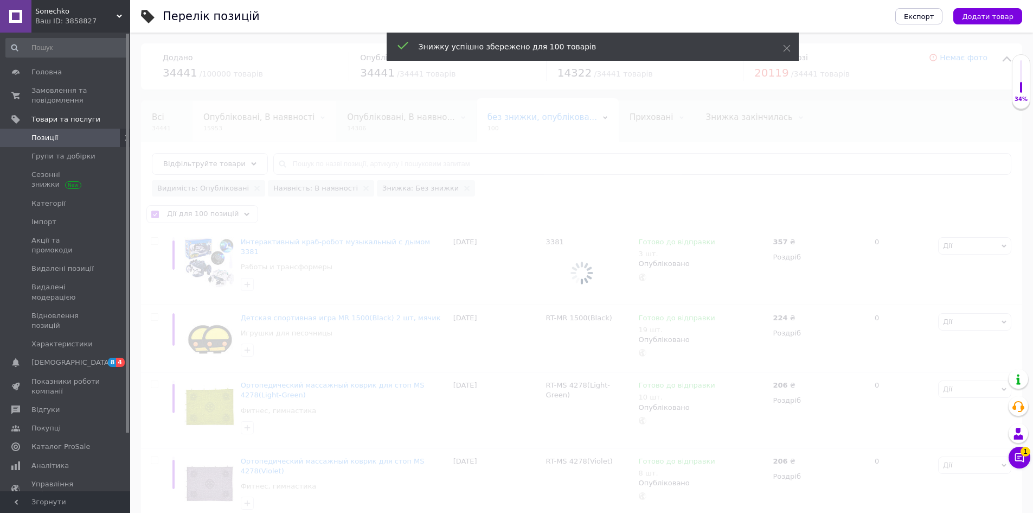
checkbox input "false"
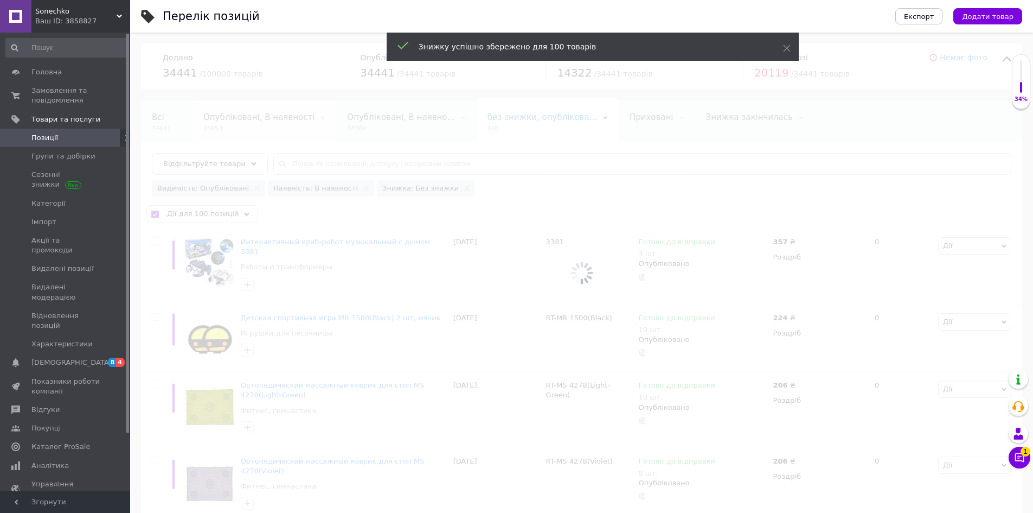
checkbox input "false"
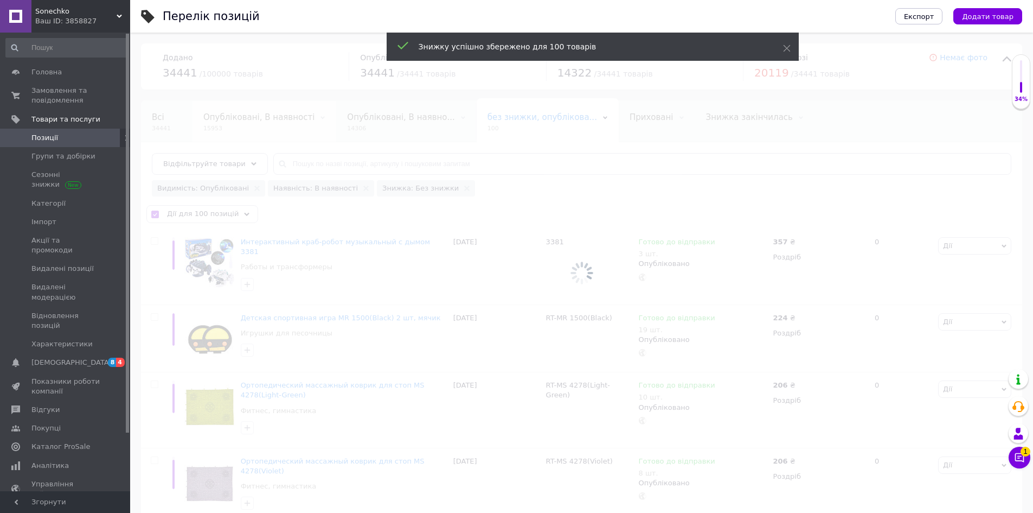
checkbox input "false"
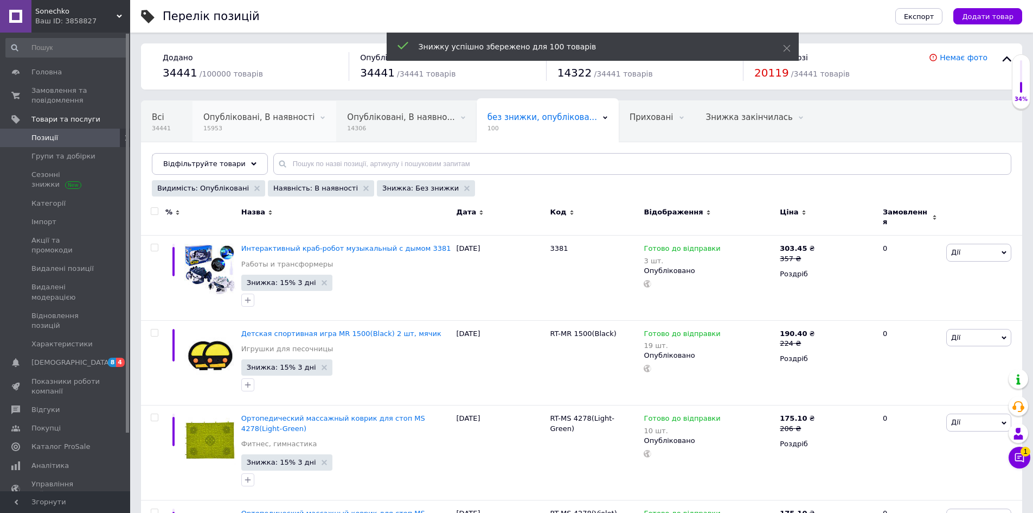
click at [252, 118] on span "Опубліковані, В наявності" at bounding box center [258, 117] width 111 height 10
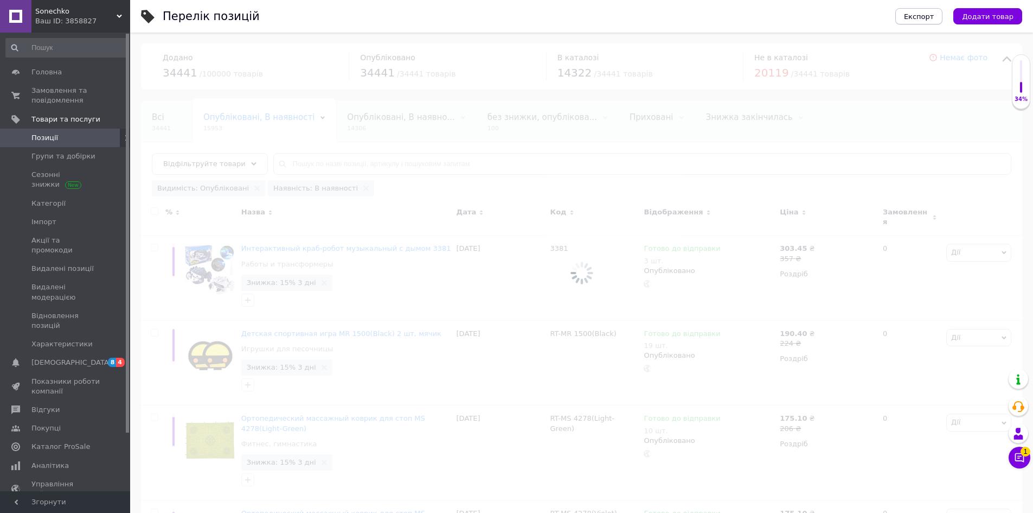
click at [926, 14] on span "Експорт" at bounding box center [919, 16] width 30 height 8
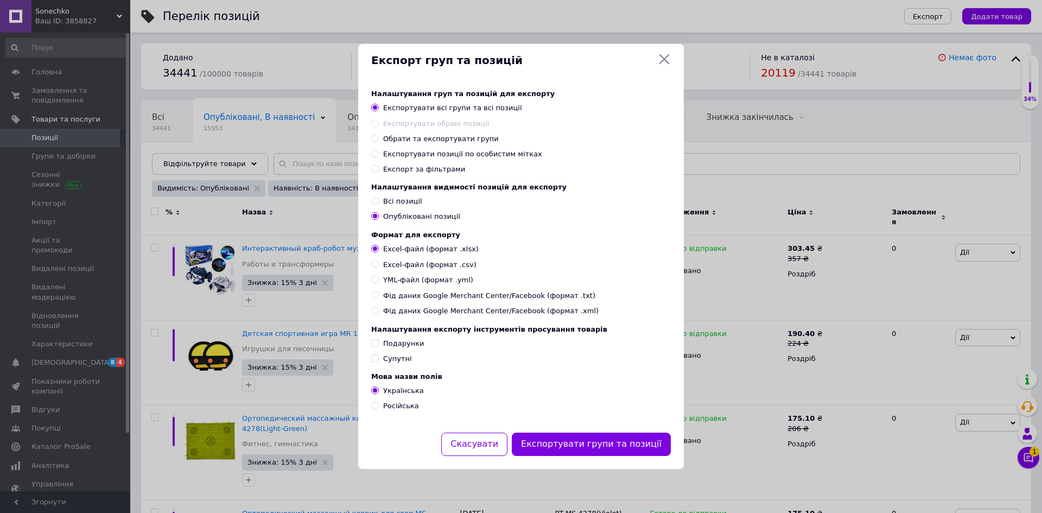
click at [442, 165] on span "Експорт за фільтрами" at bounding box center [424, 169] width 82 height 8
click at [378, 165] on input "Експорт за фільтрами" at bounding box center [374, 168] width 7 height 7
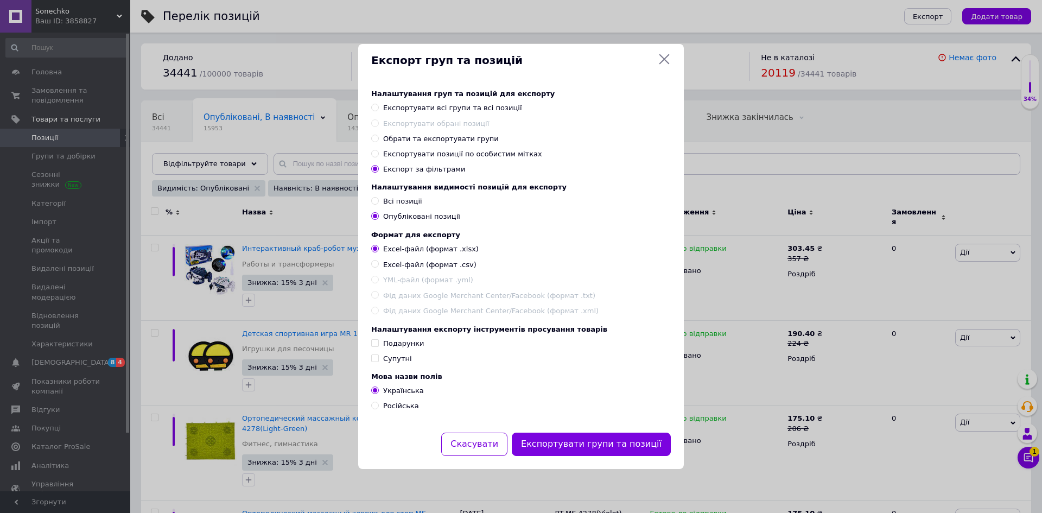
click at [583, 450] on button "Експортувати групи та позиції" at bounding box center [591, 443] width 159 height 23
